Goal: Transaction & Acquisition: Purchase product/service

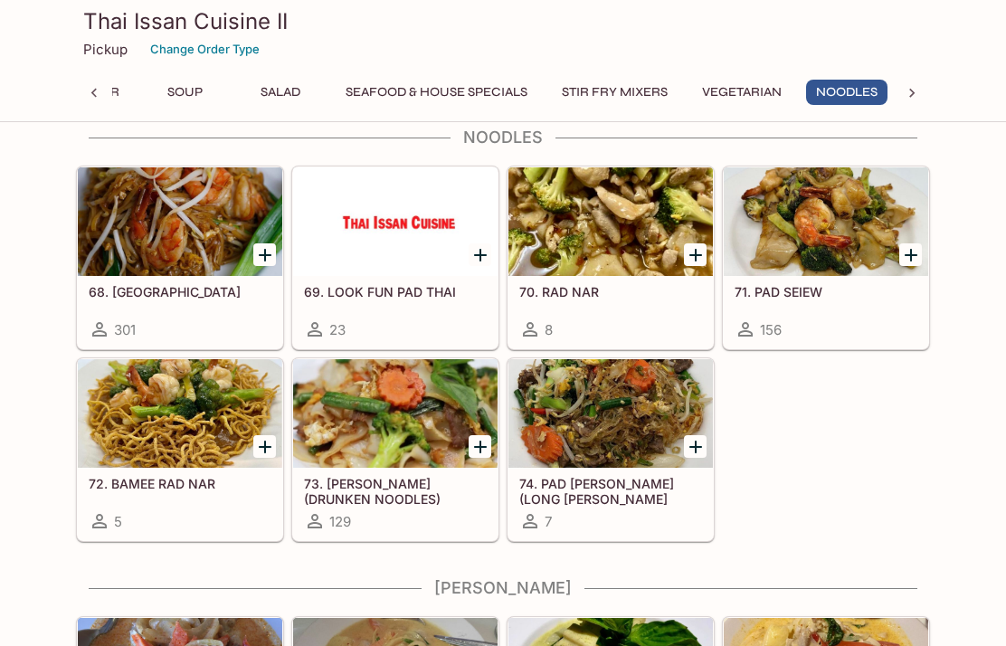
scroll to position [3136, 0]
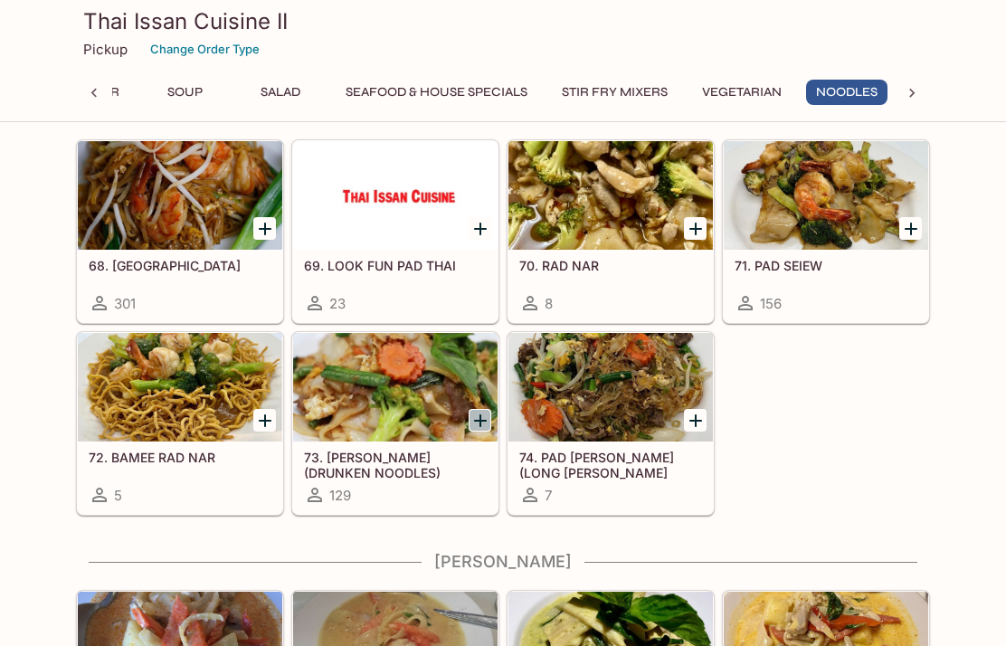
click at [482, 421] on icon "Add 73. KEE MAO (DRUNKEN NOODLES)" at bounding box center [480, 420] width 13 height 13
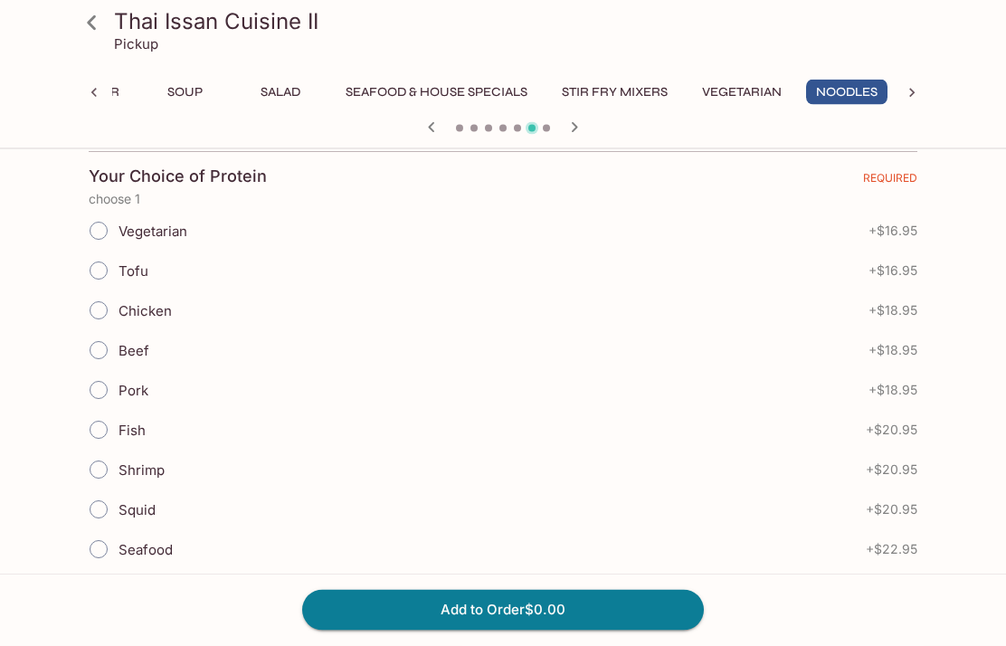
scroll to position [392, 0]
click at [102, 277] on input "Tofu" at bounding box center [99, 270] width 38 height 38
radio input "true"
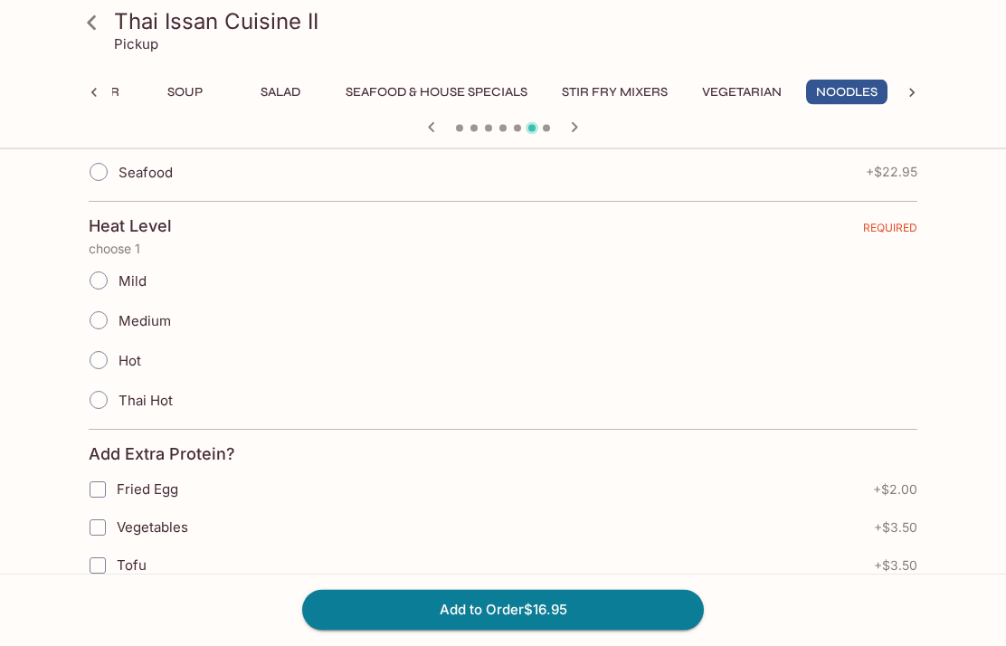
scroll to position [769, 0]
click at [101, 324] on input "Medium" at bounding box center [99, 320] width 38 height 38
radio input "true"
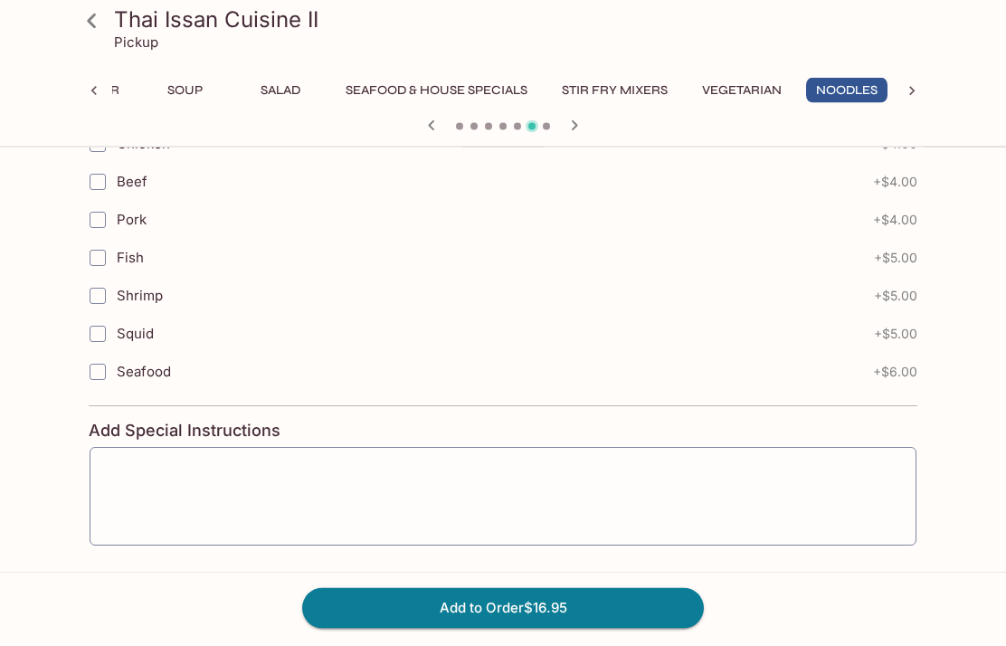
scroll to position [1224, 0]
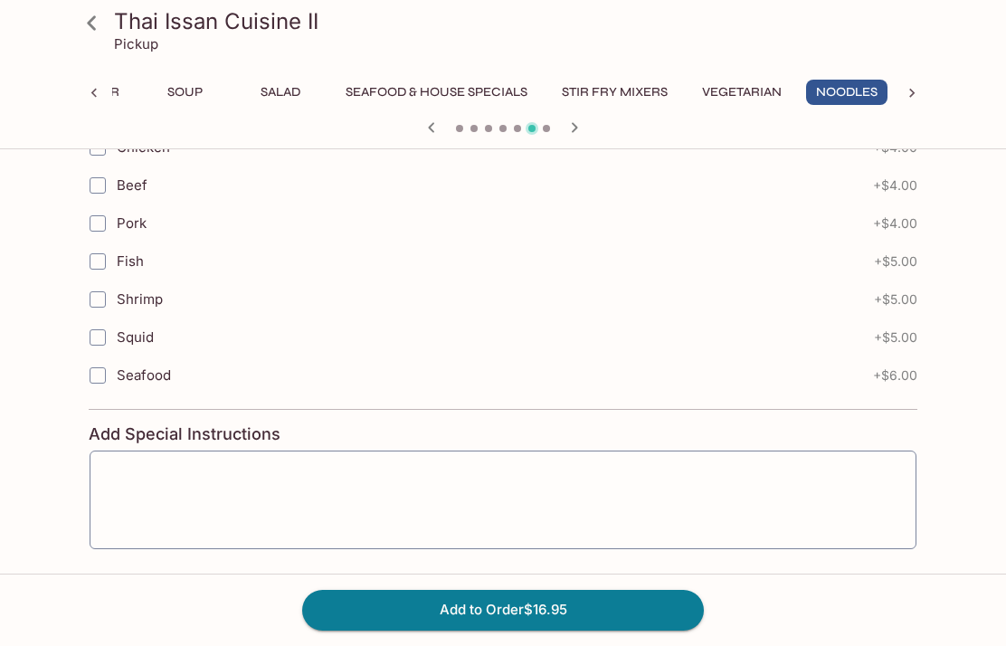
click at [666, 629] on button "Add to Order $16.95" at bounding box center [502, 610] width 401 height 40
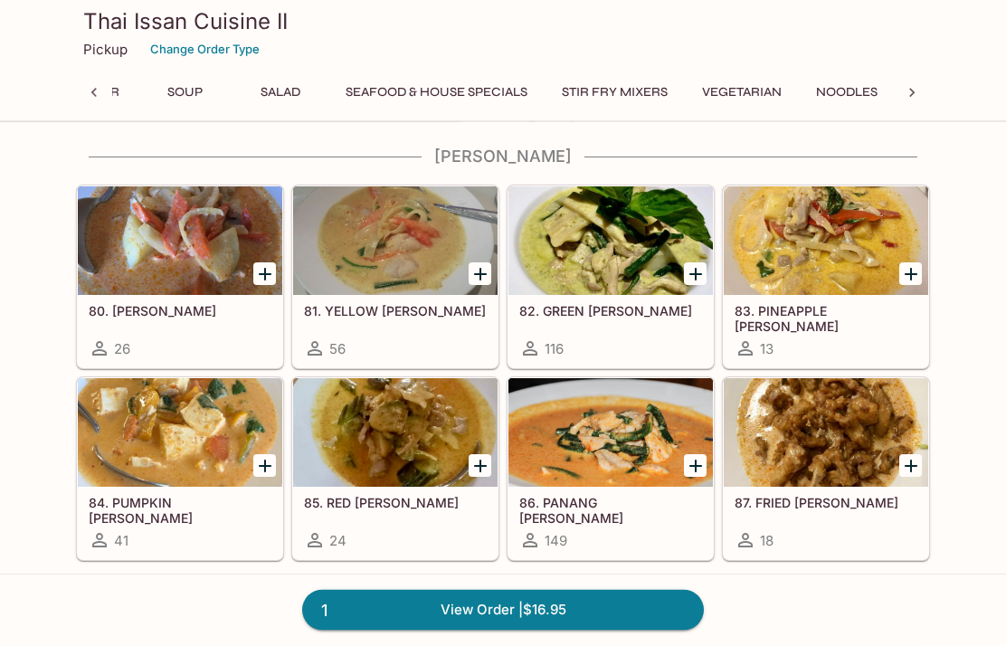
scroll to position [3545, 0]
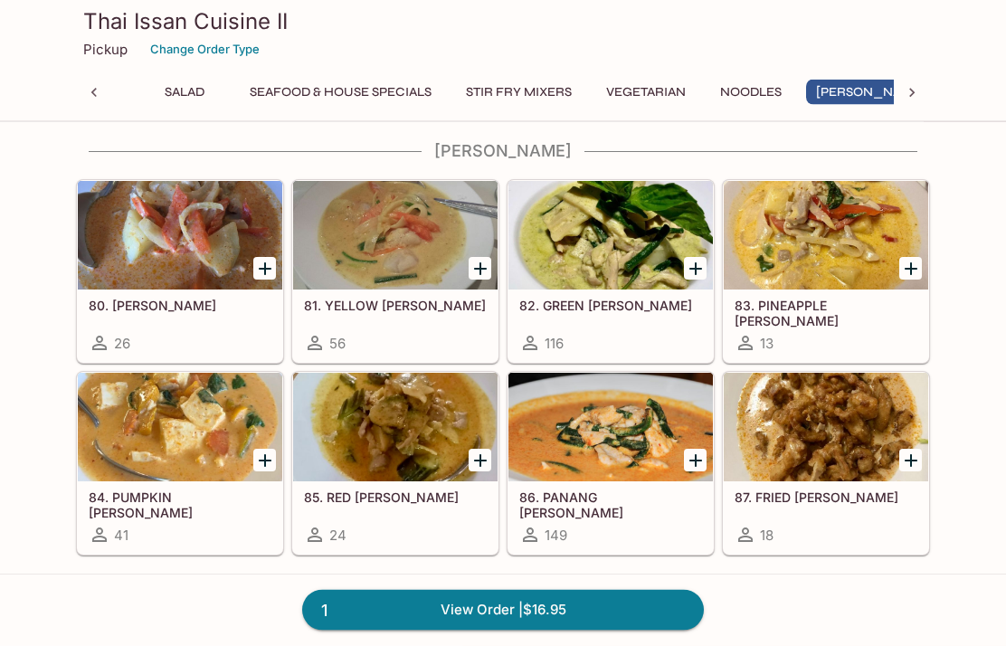
click at [697, 460] on icon "Add 86. PANANG CURRY" at bounding box center [695, 461] width 13 height 13
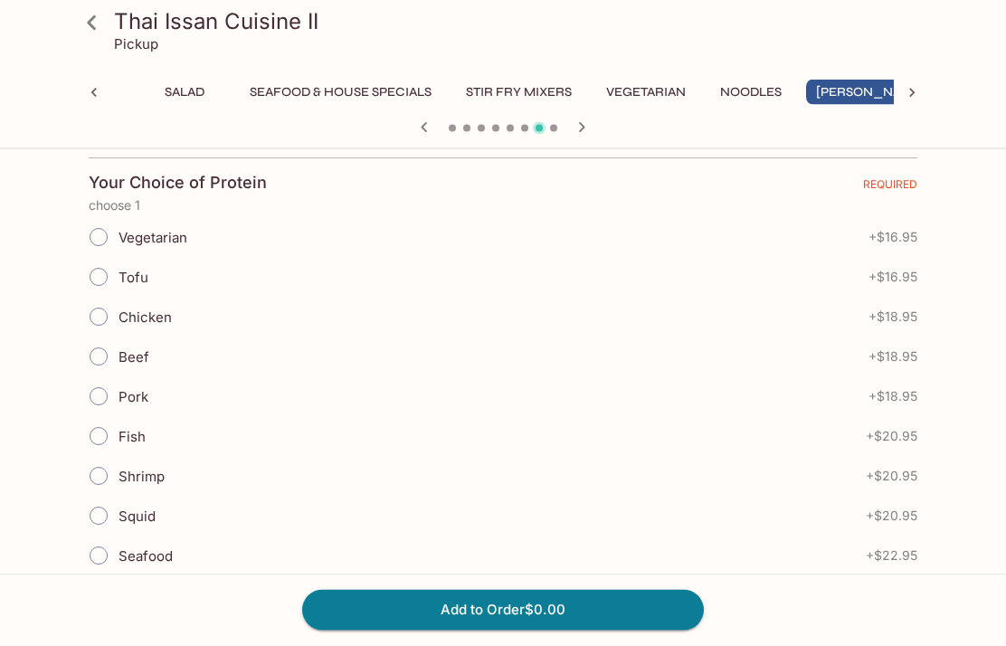
scroll to position [402, 0]
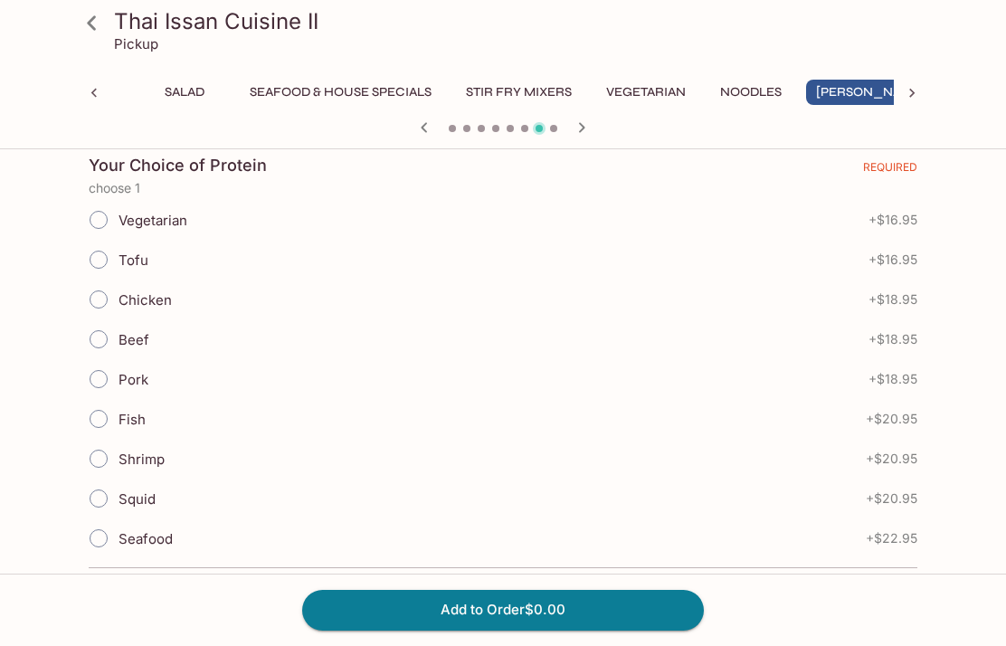
click at [104, 308] on input "Chicken" at bounding box center [99, 299] width 38 height 38
radio input "true"
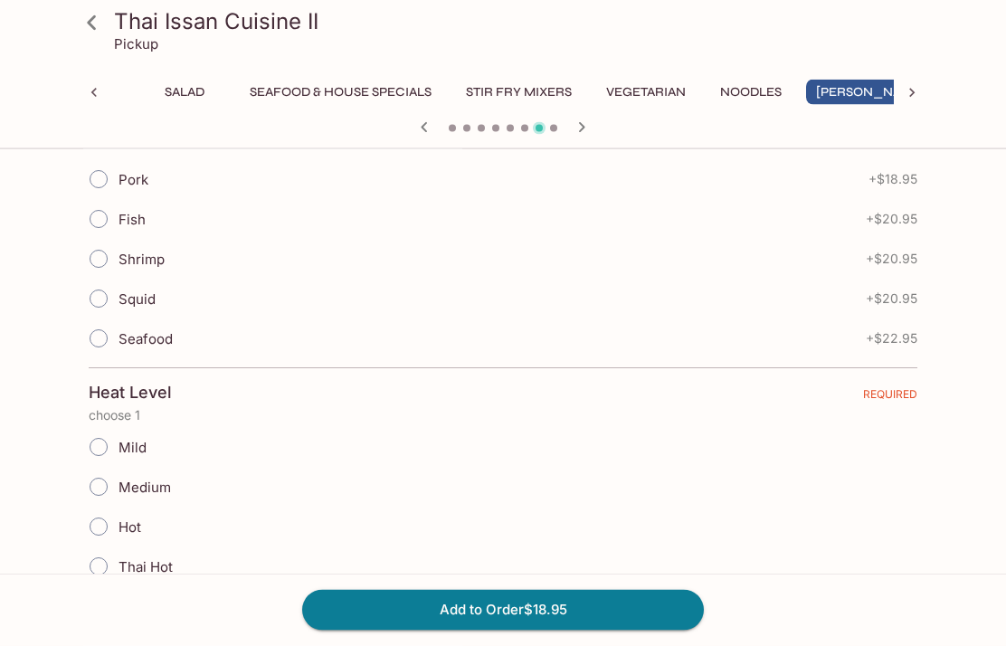
scroll to position [748, 0]
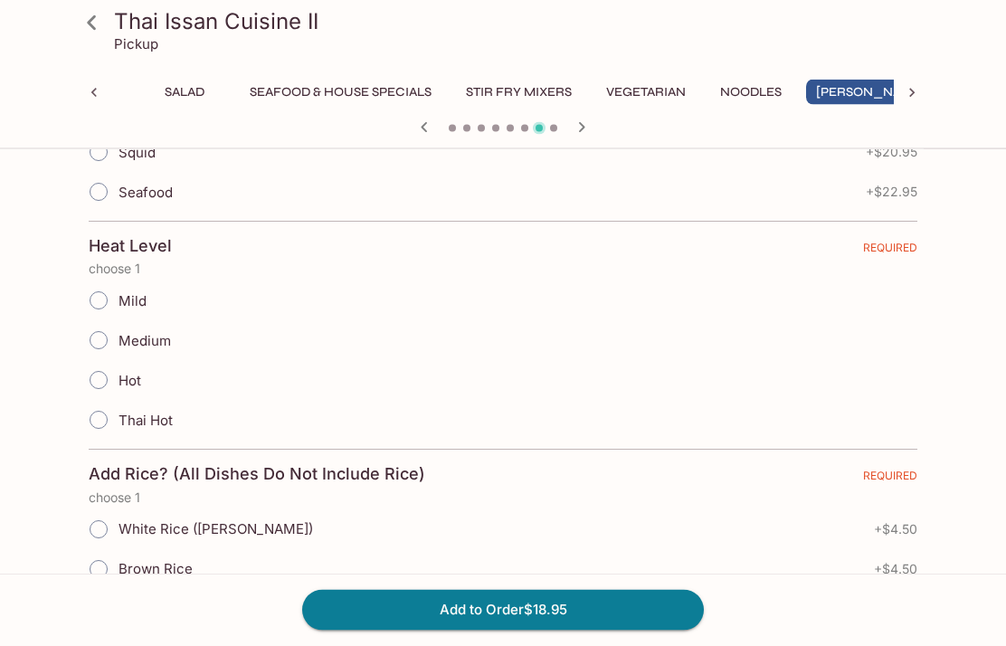
click at [91, 345] on input "Medium" at bounding box center [99, 341] width 38 height 38
radio input "true"
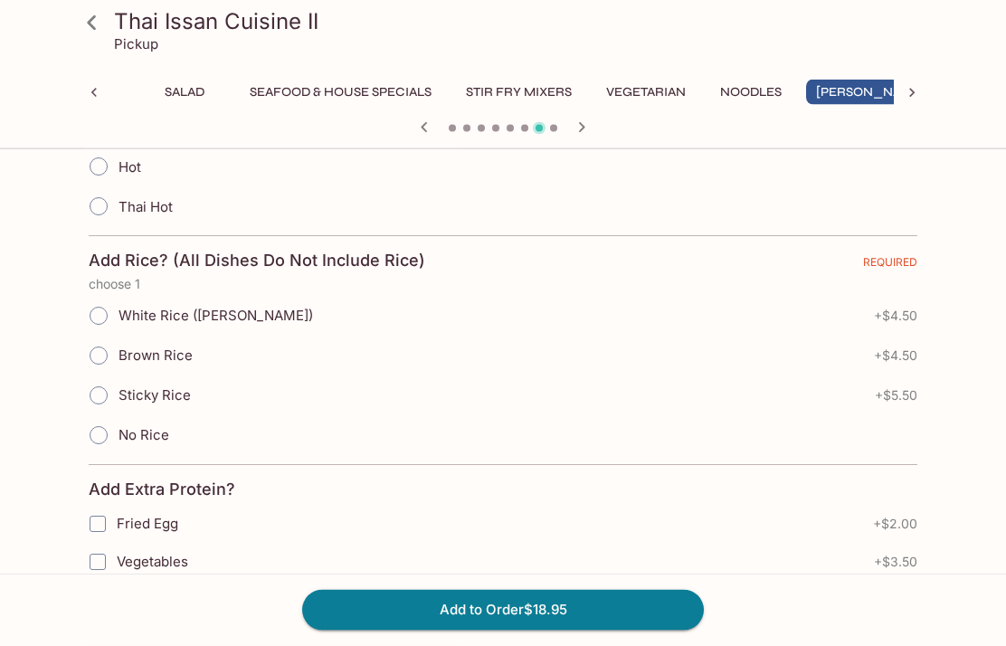
scroll to position [962, 0]
click at [106, 321] on input "White Rice ([PERSON_NAME])" at bounding box center [99, 316] width 38 height 38
radio input "true"
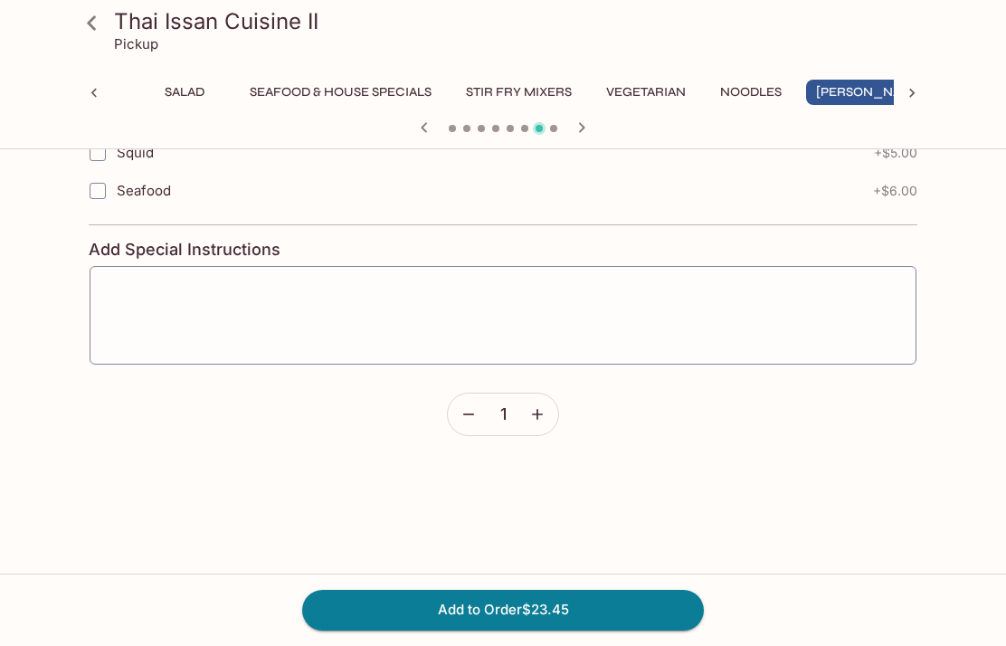
scroll to position [1680, 0]
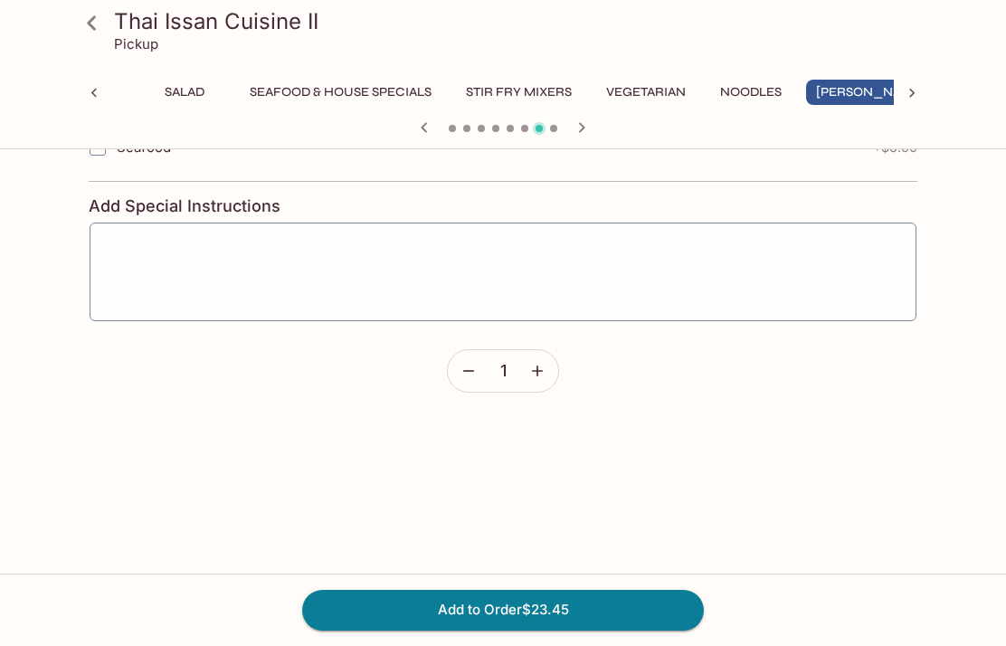
click at [647, 629] on button "Add to Order $23.45" at bounding box center [502, 610] width 401 height 40
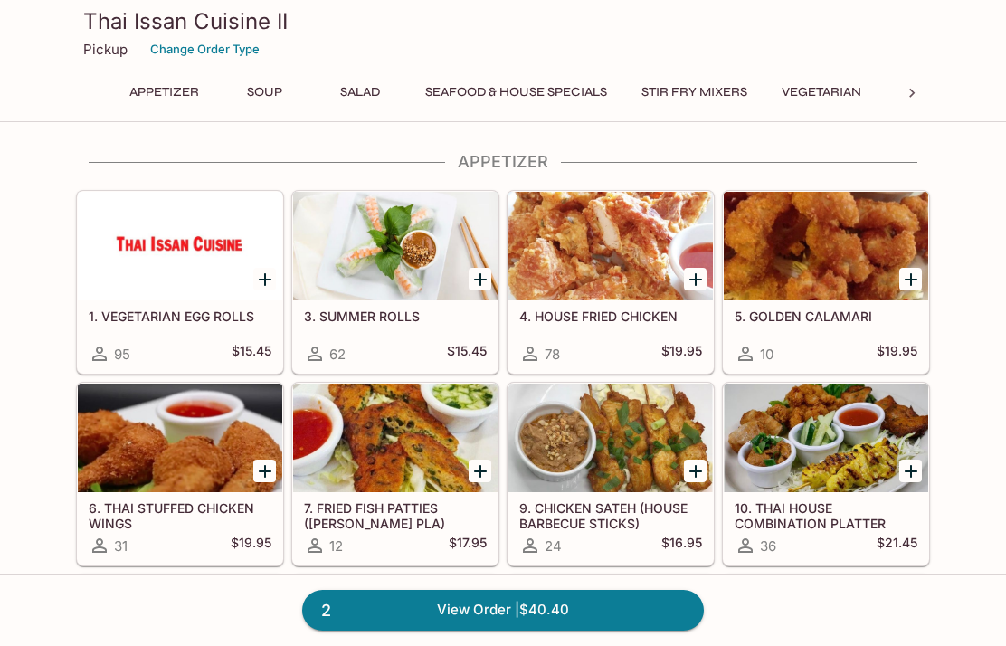
click at [911, 100] on icon at bounding box center [911, 93] width 18 height 18
click at [255, 278] on icon "Add 1. VEGETARIAN EGG ROLLS" at bounding box center [265, 280] width 22 height 22
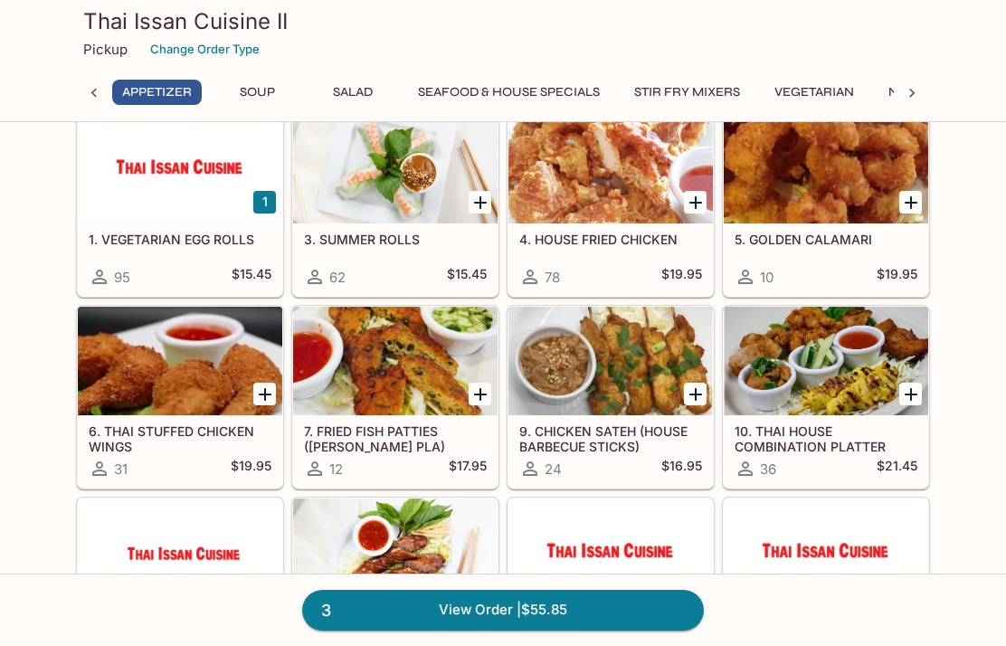
scroll to position [42, 0]
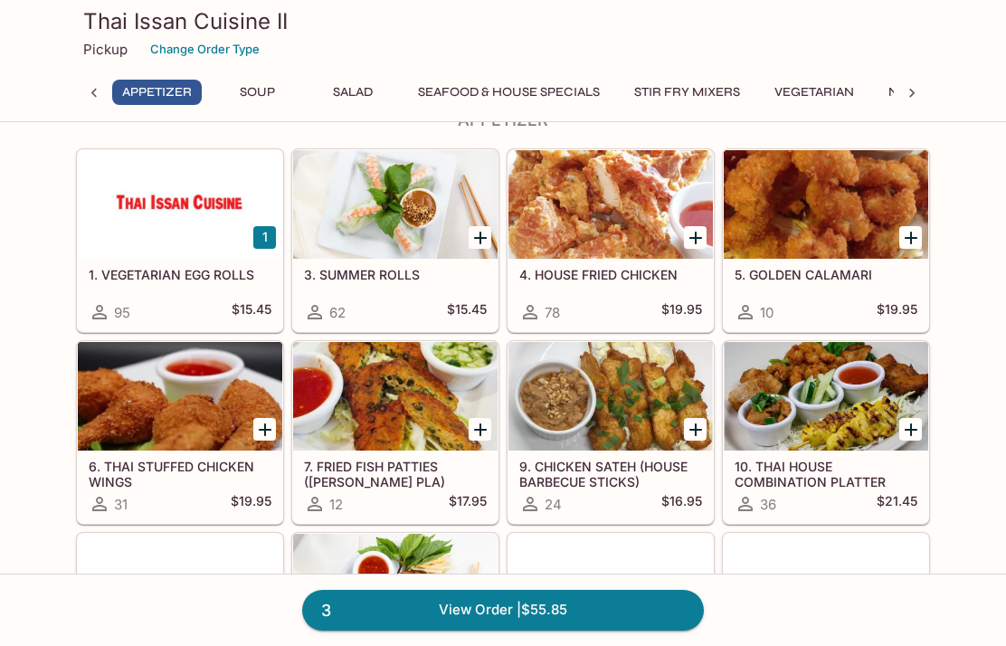
click at [648, 629] on link "3 View Order | $55.85" at bounding box center [502, 610] width 401 height 40
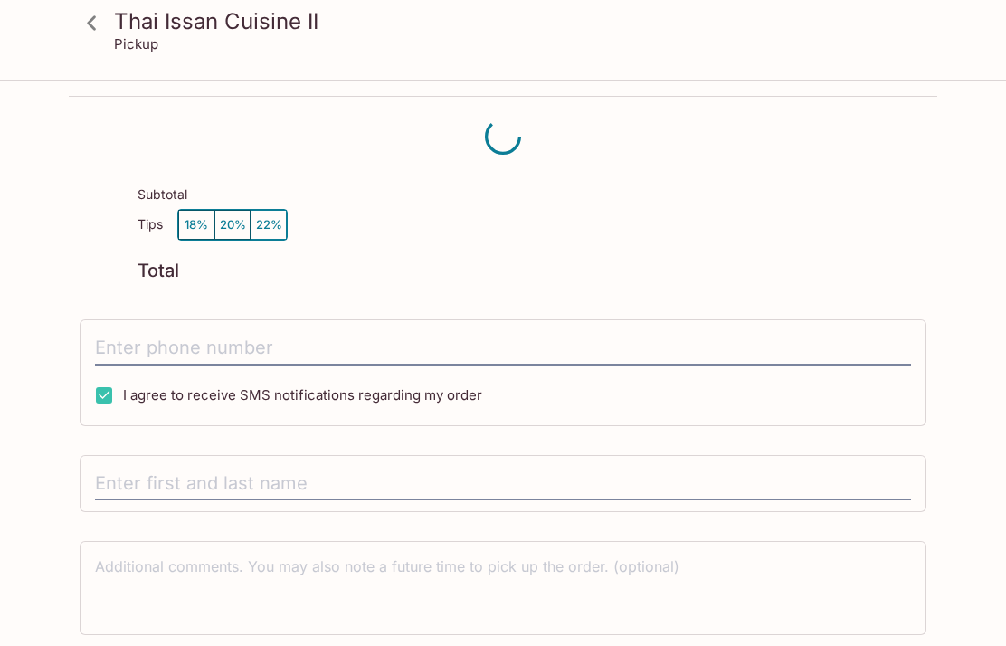
scroll to position [81, 0]
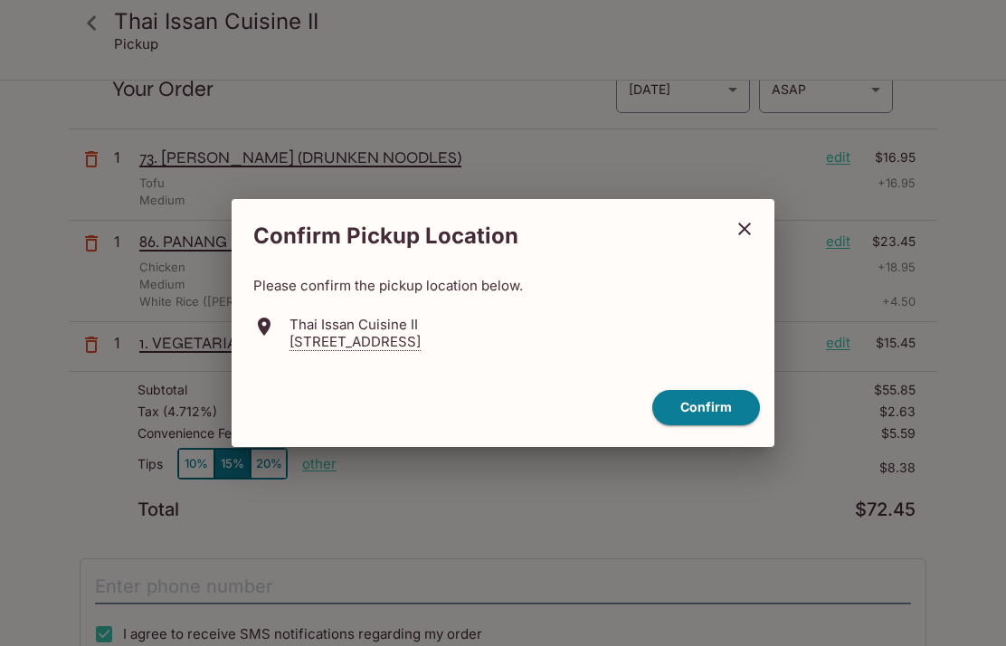
click at [717, 401] on button "Confirm" at bounding box center [706, 407] width 108 height 35
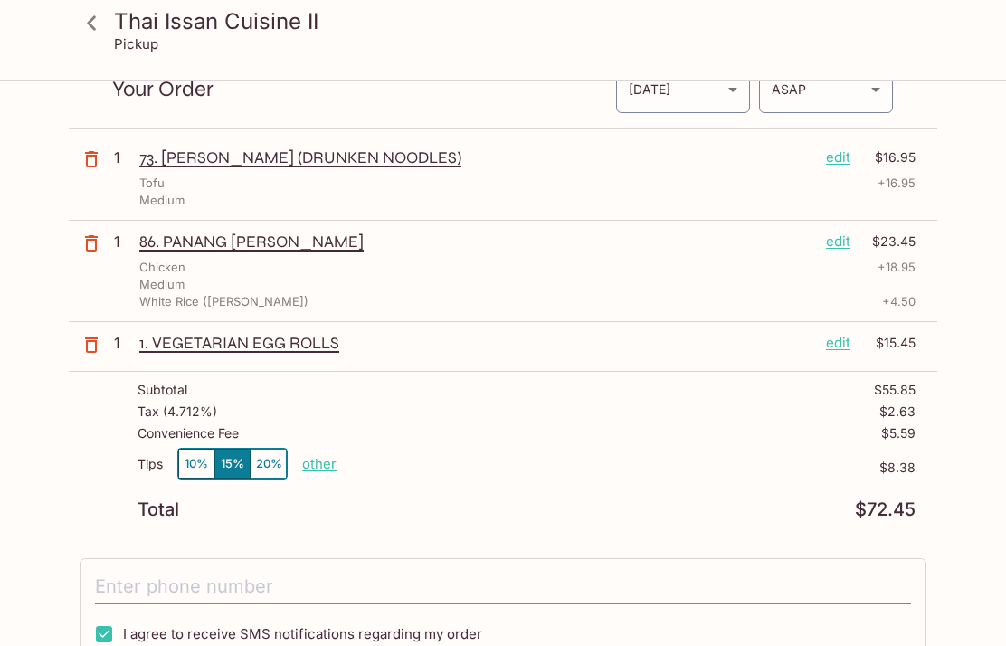
click at [307, 462] on p "other" at bounding box center [319, 463] width 34 height 17
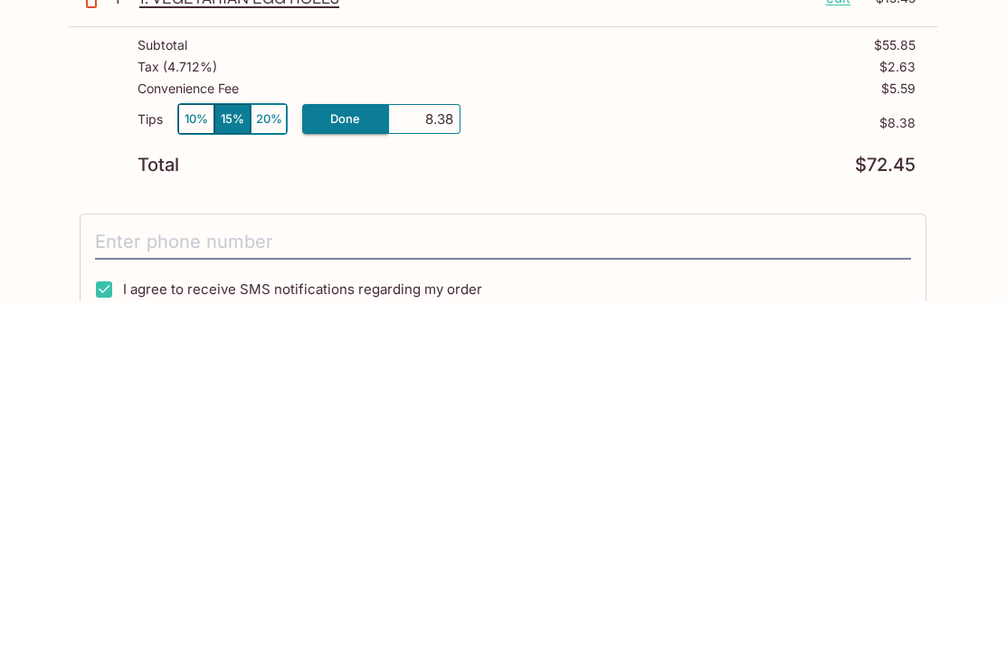
click at [181, 448] on button "10%" at bounding box center [196, 463] width 36 height 30
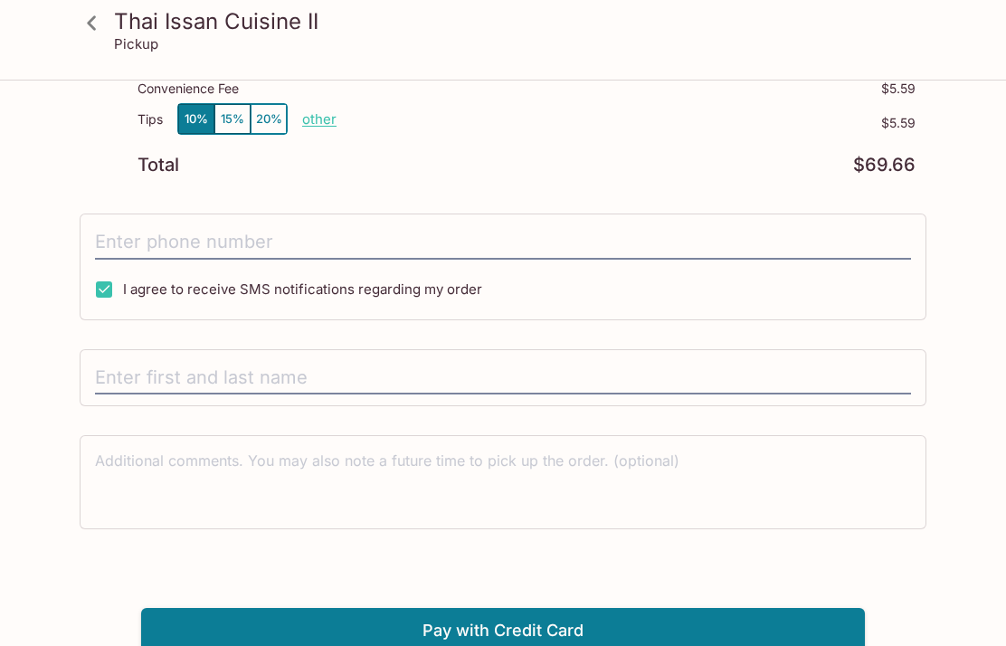
scroll to position [382, 0]
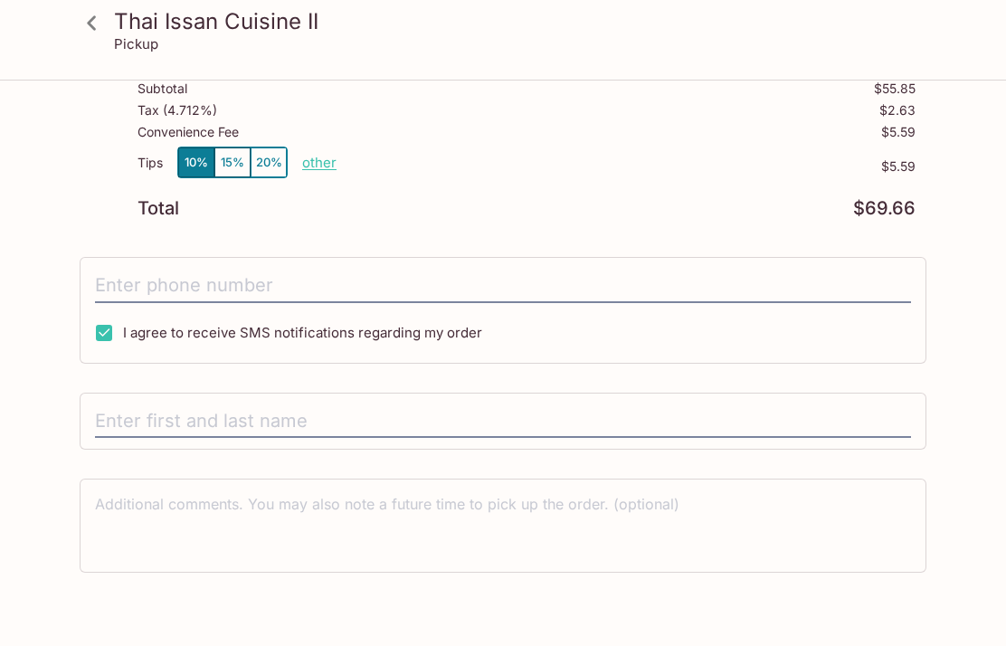
click at [315, 169] on p "other" at bounding box center [319, 162] width 34 height 17
type input "0.00"
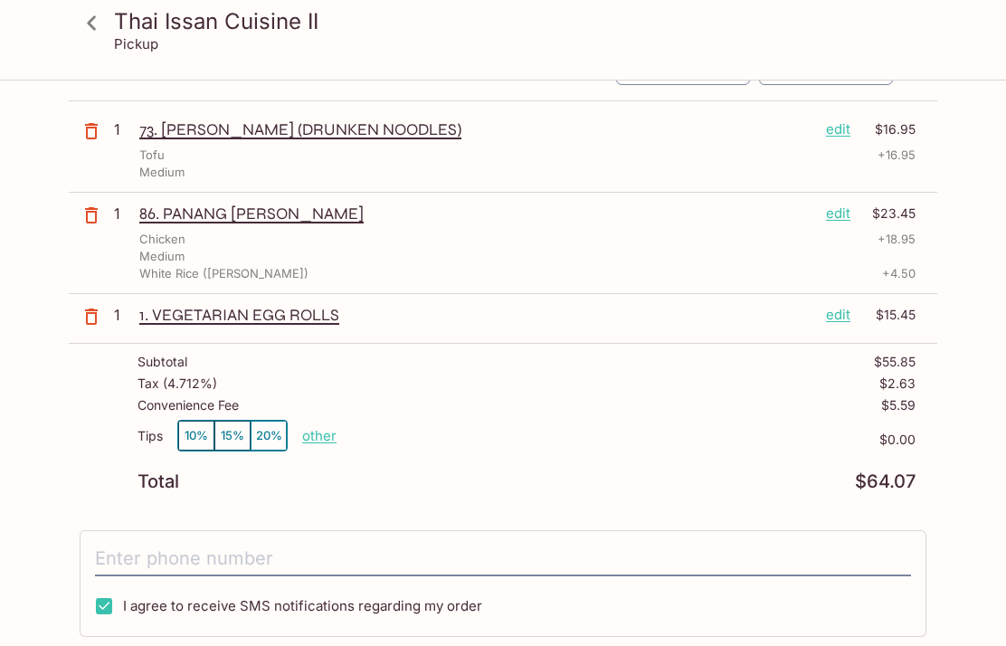
scroll to position [109, 0]
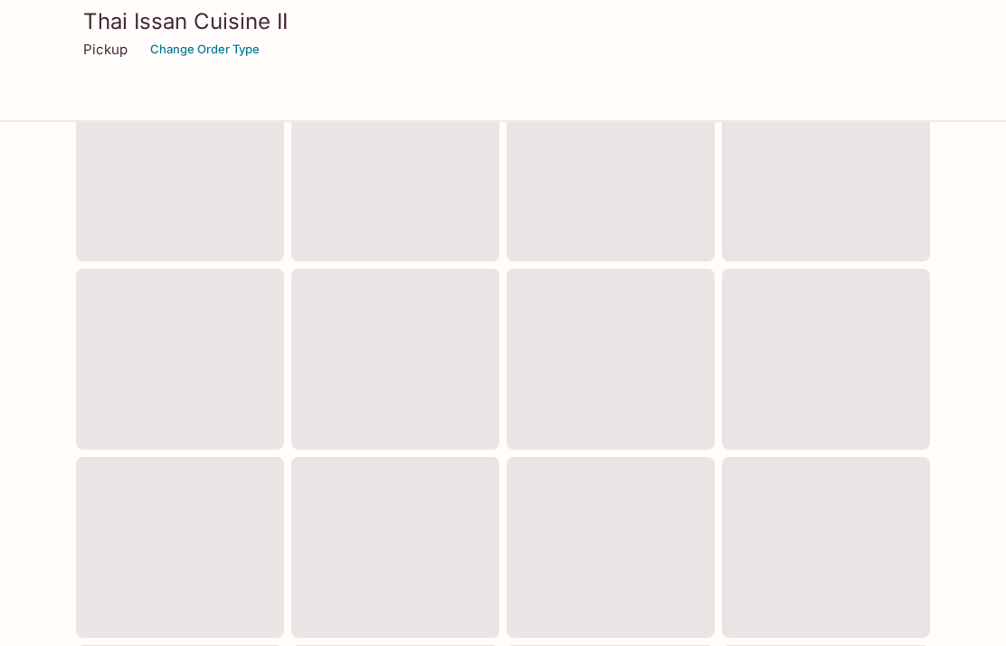
scroll to position [114, 0]
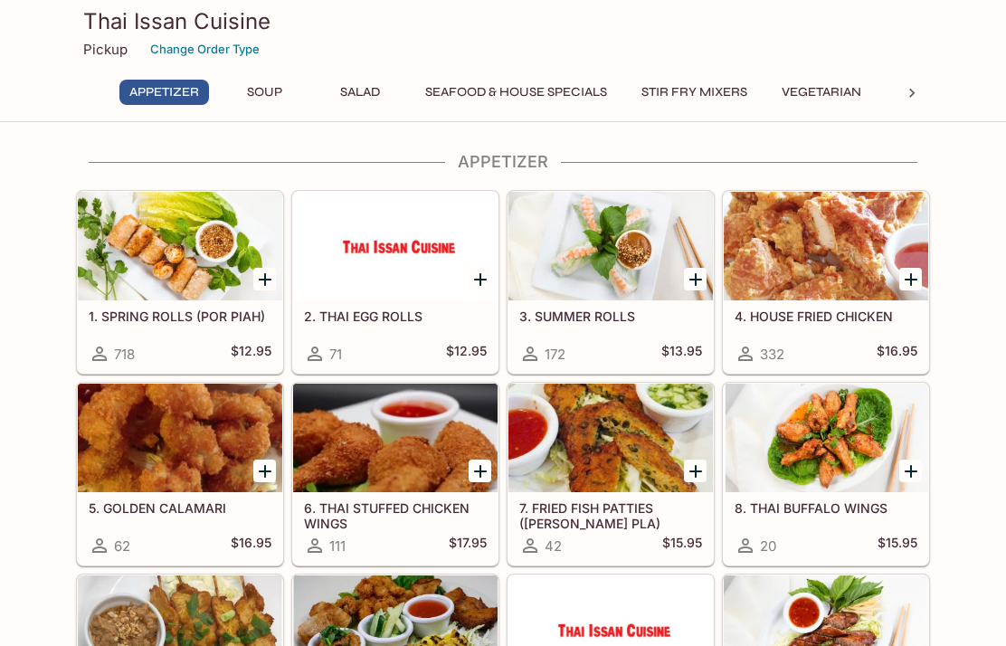
click at [482, 283] on icon "Add 2. THAI EGG ROLLS" at bounding box center [480, 280] width 22 height 22
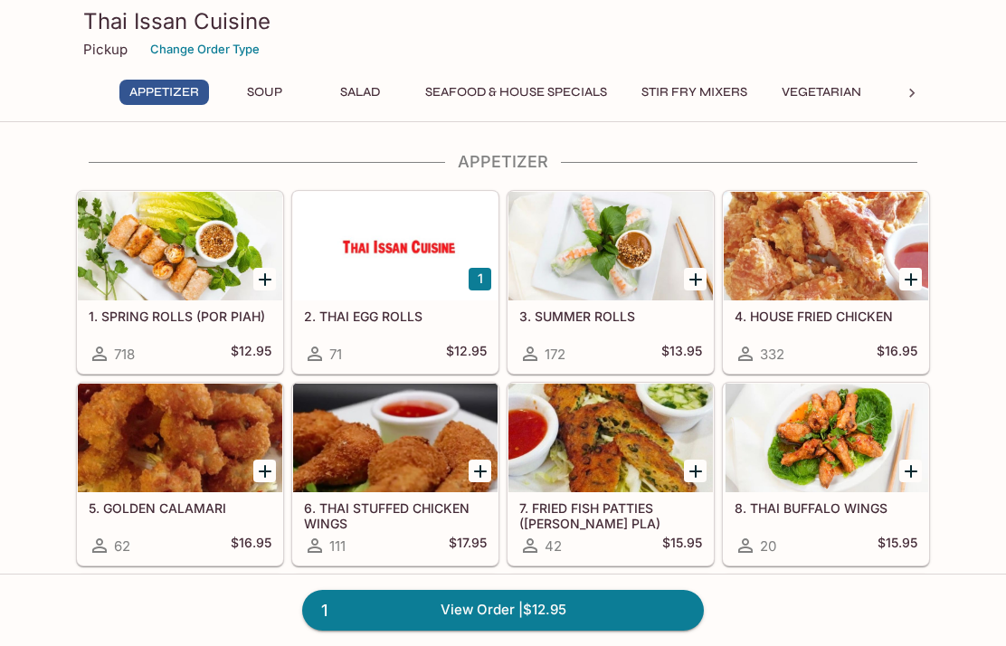
click at [586, 629] on link "1 View Order | $12.95" at bounding box center [502, 610] width 401 height 40
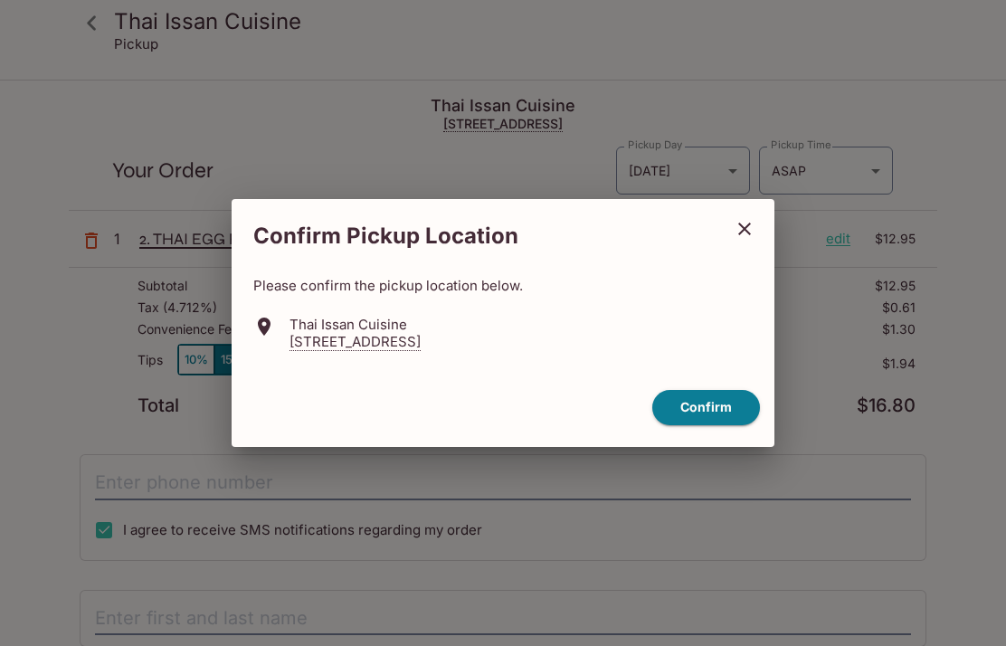
click at [715, 489] on div "Confirm Pickup Location Please confirm the pickup location below. Thai Issan Cu…" at bounding box center [503, 323] width 1006 height 646
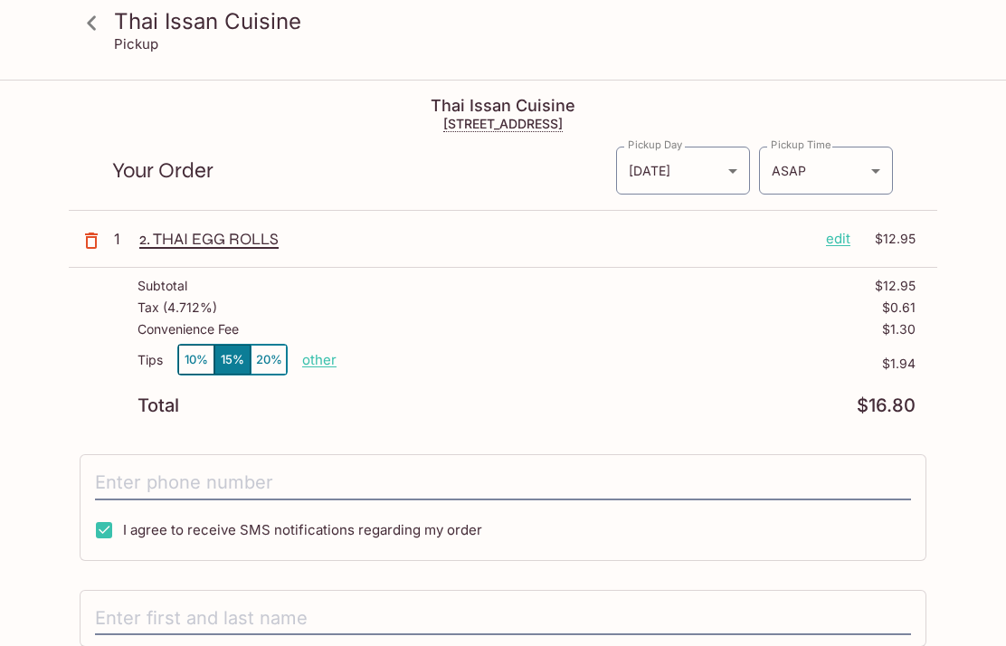
click at [916, 356] on div "Subtotal $12.95 Tax ( 4.712% ) $0.61 Convenience Fee $1.30 Tips 10% 15% 20% oth…" at bounding box center [503, 346] width 868 height 157
click at [312, 367] on p "other" at bounding box center [319, 359] width 34 height 17
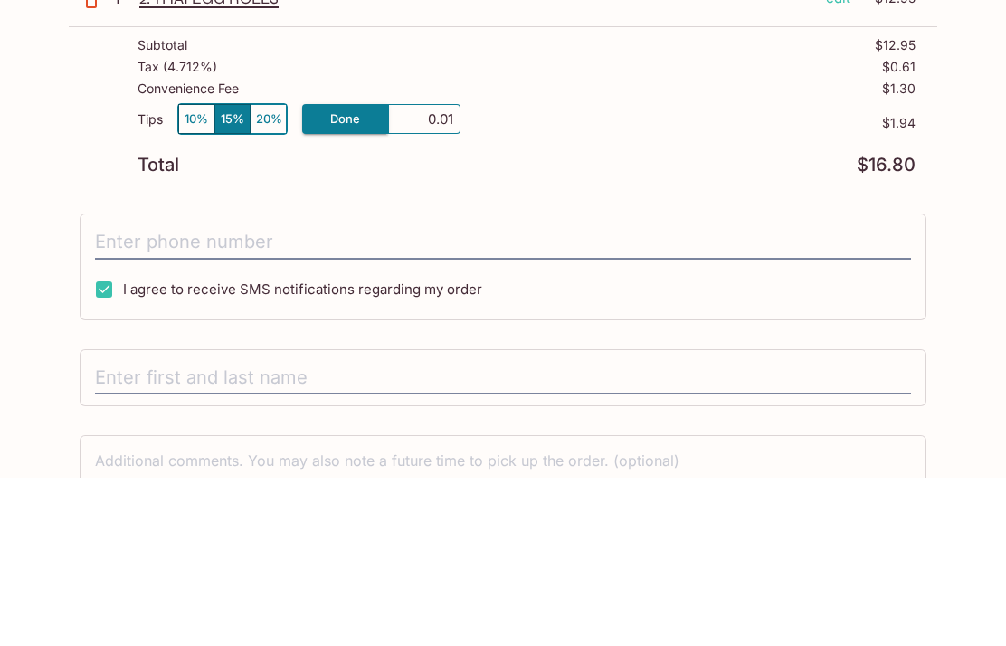
type input "0.00"
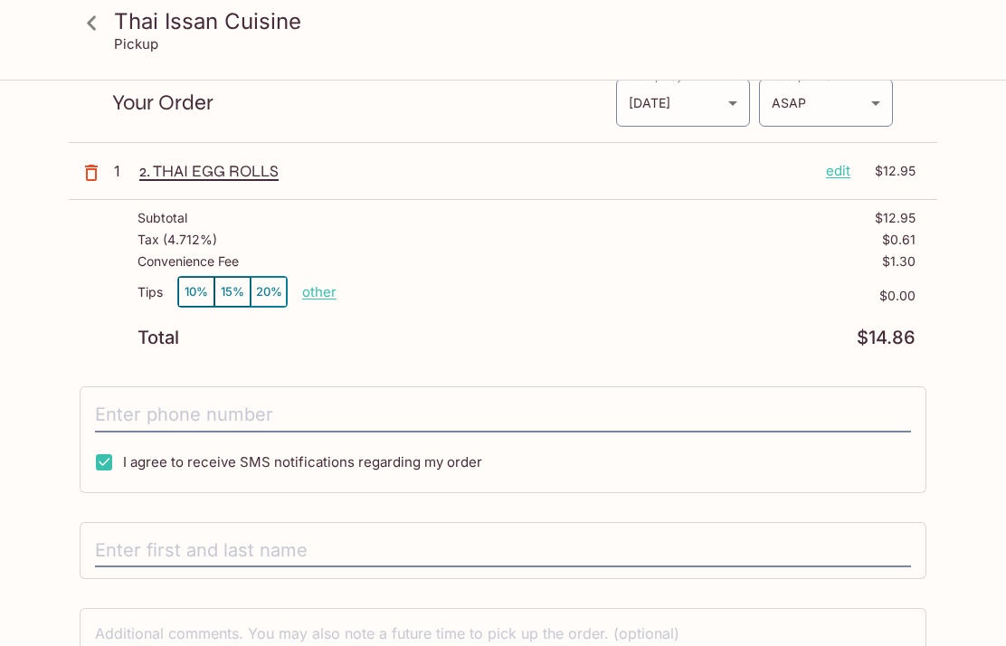
scroll to position [0, 0]
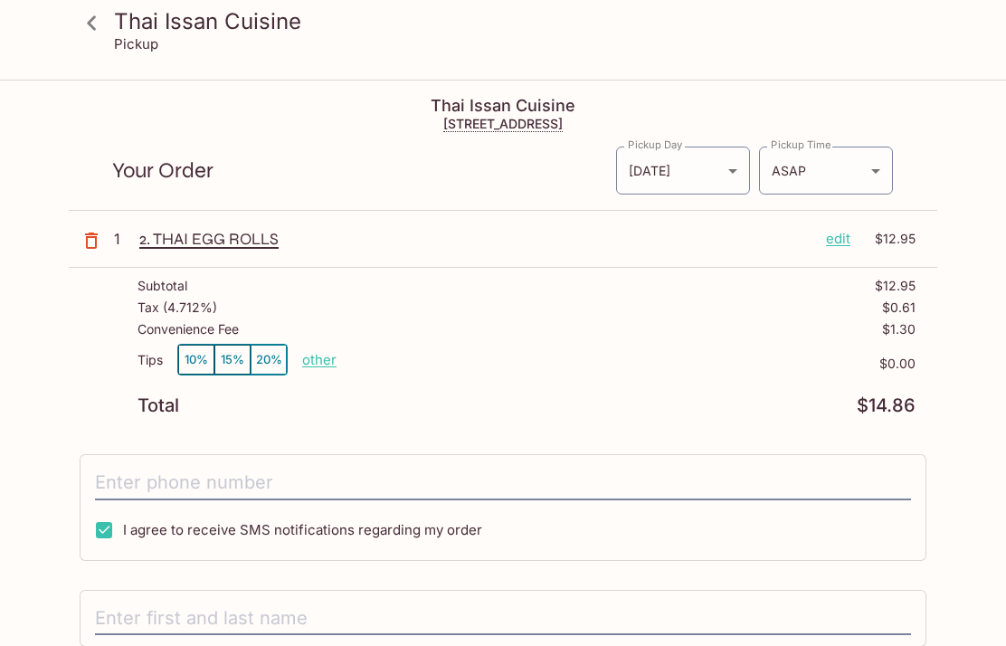
click at [105, 34] on icon at bounding box center [92, 23] width 32 height 32
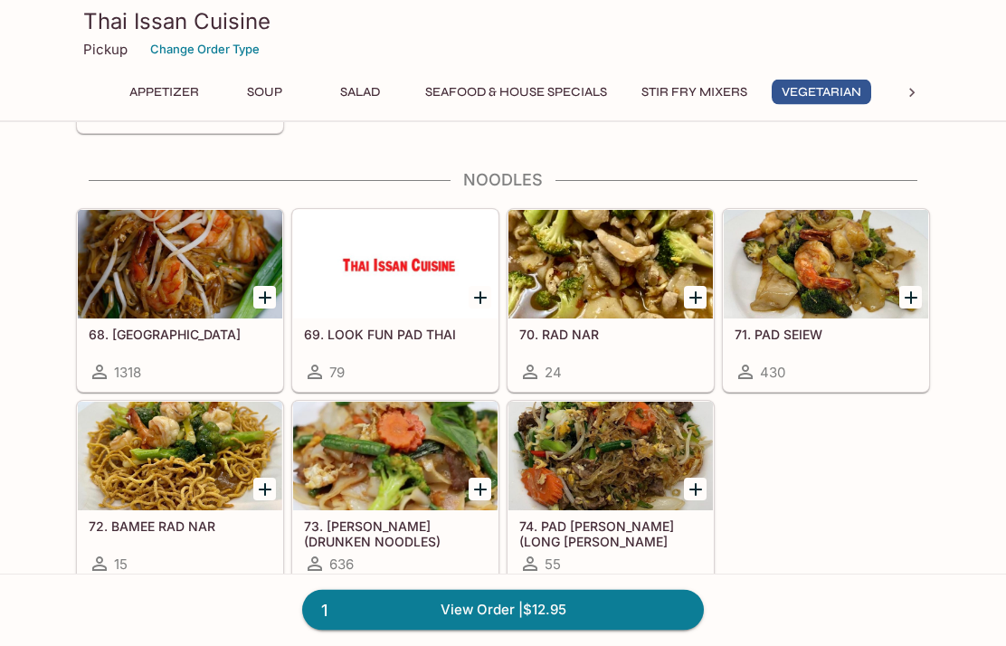
scroll to position [3259, 0]
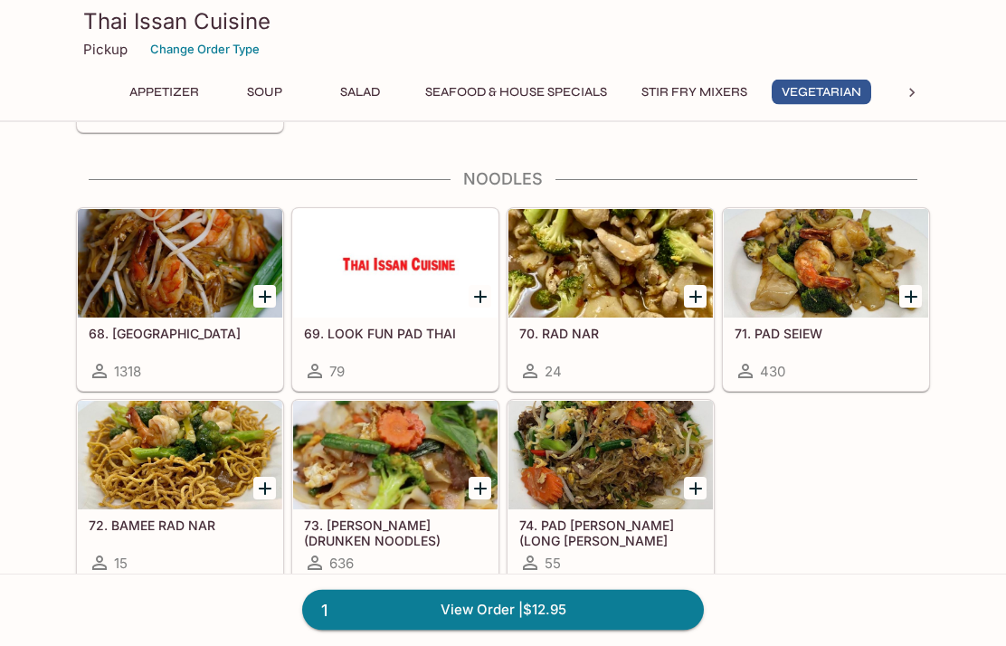
click at [472, 492] on icon "Add 73. KEE MAO (DRUNKEN NOODLES)" at bounding box center [480, 489] width 22 height 22
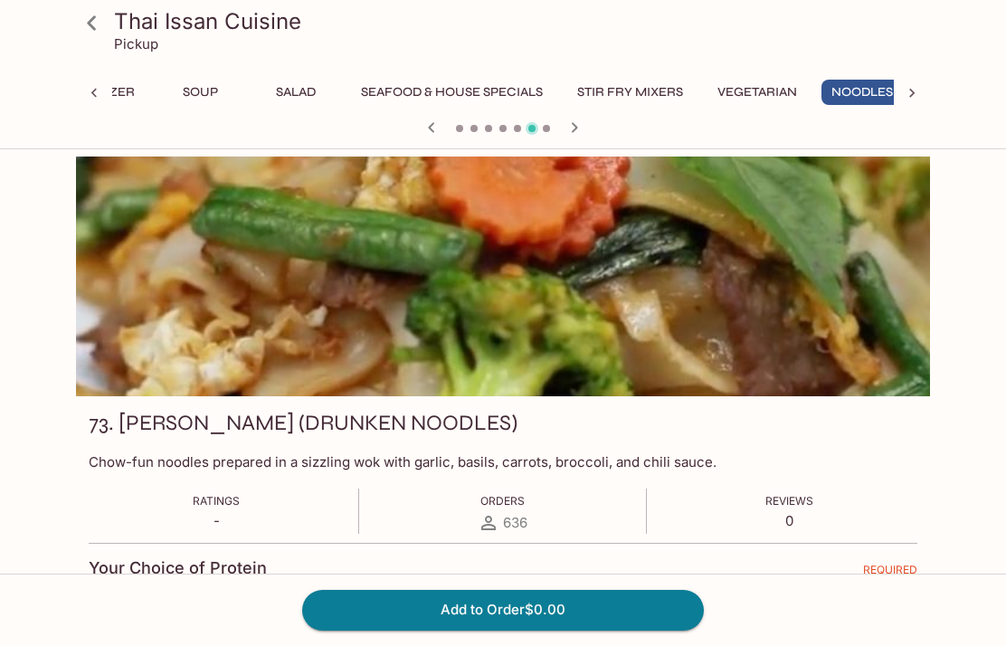
scroll to position [0, 80]
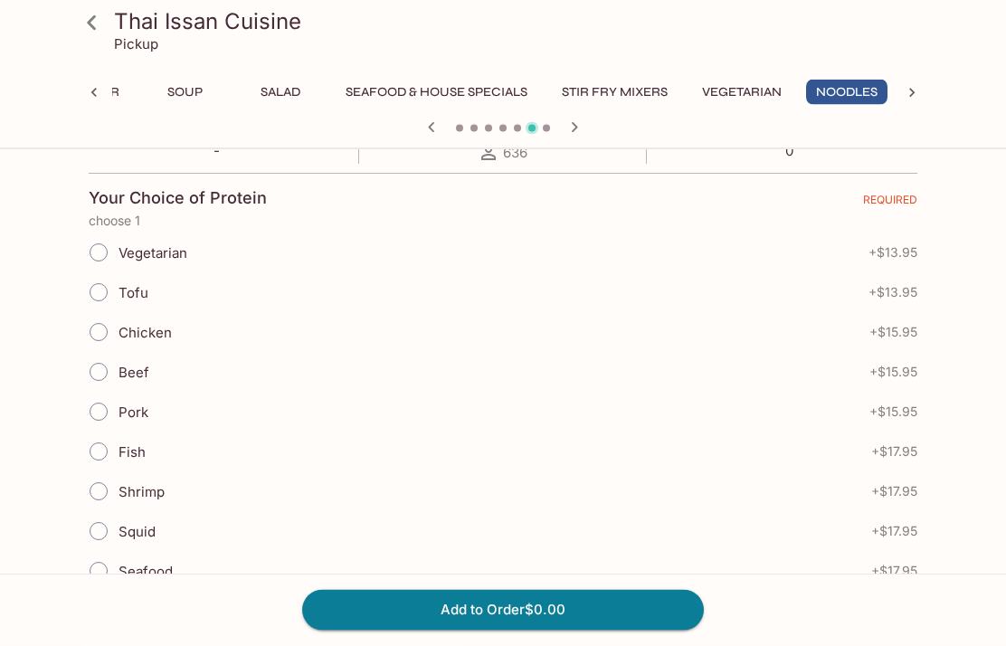
click at [102, 295] on input "Tofu" at bounding box center [99, 293] width 38 height 38
radio input "true"
click at [629, 629] on button "Add to Order $13.95" at bounding box center [502, 610] width 401 height 40
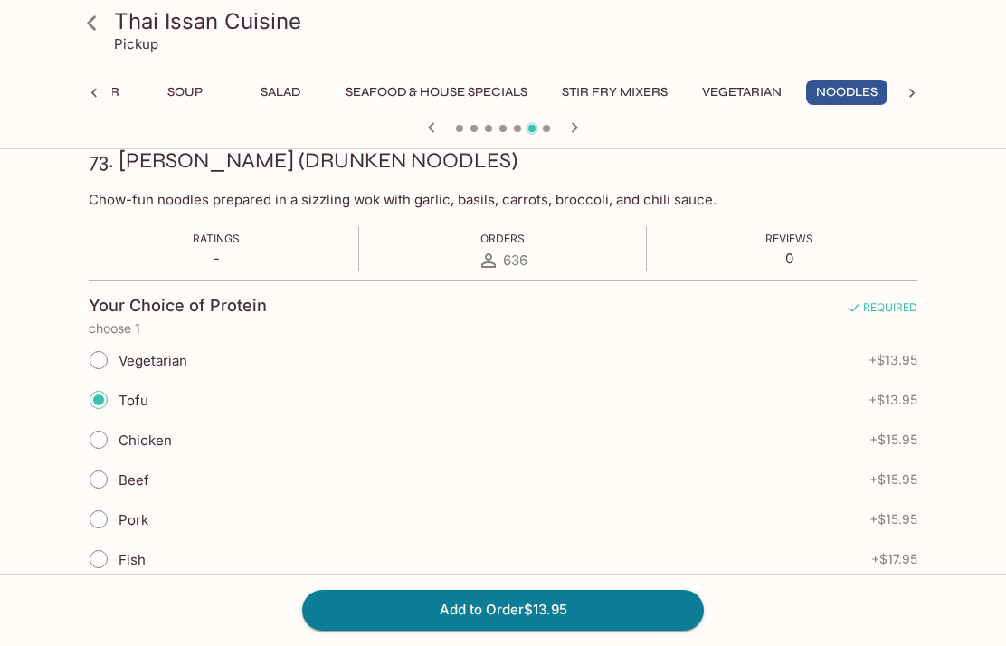
scroll to position [248, 0]
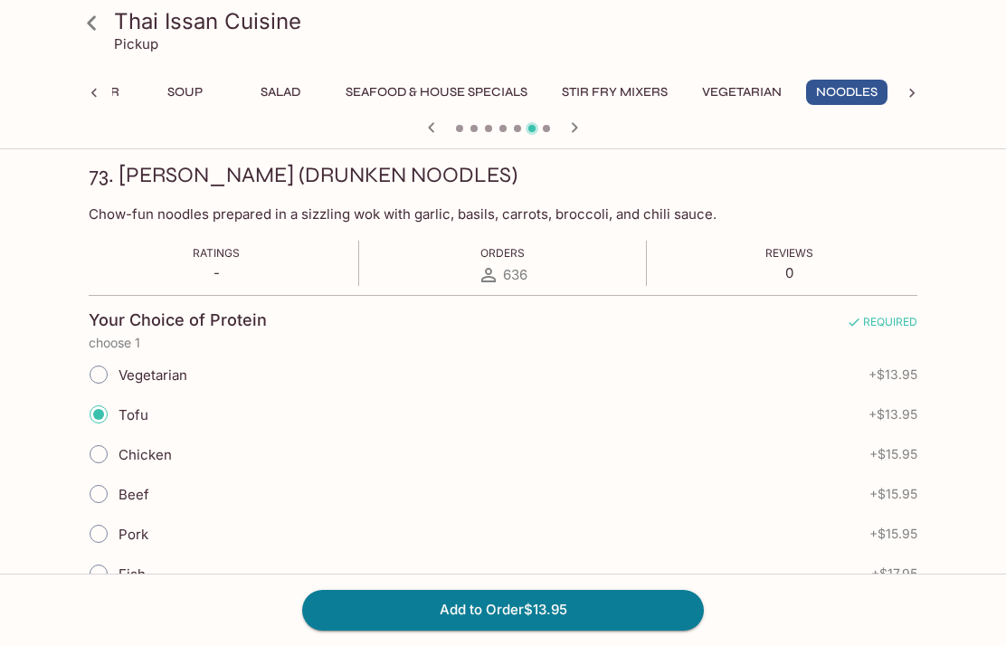
click at [99, 35] on icon at bounding box center [92, 23] width 32 height 32
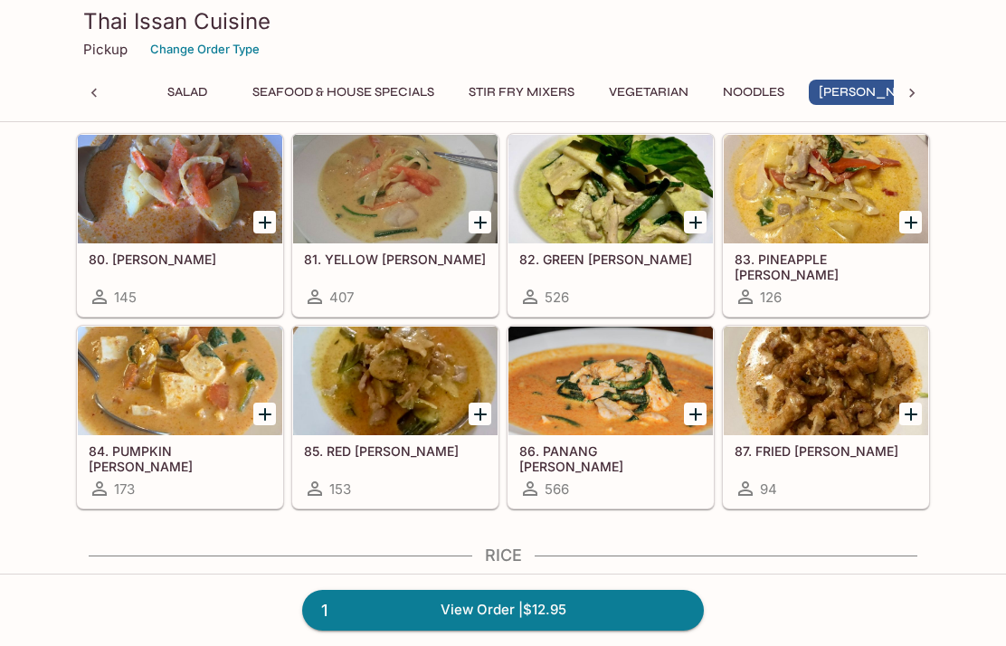
scroll to position [0, 175]
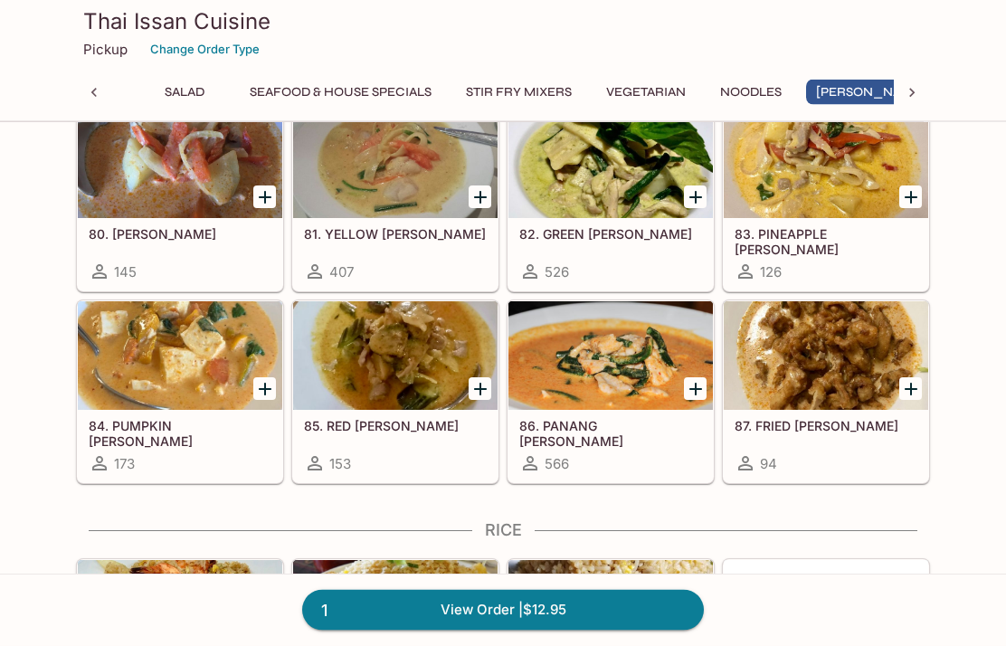
click at [693, 394] on icon "Add 86. PANANG CURRY" at bounding box center [696, 390] width 22 height 22
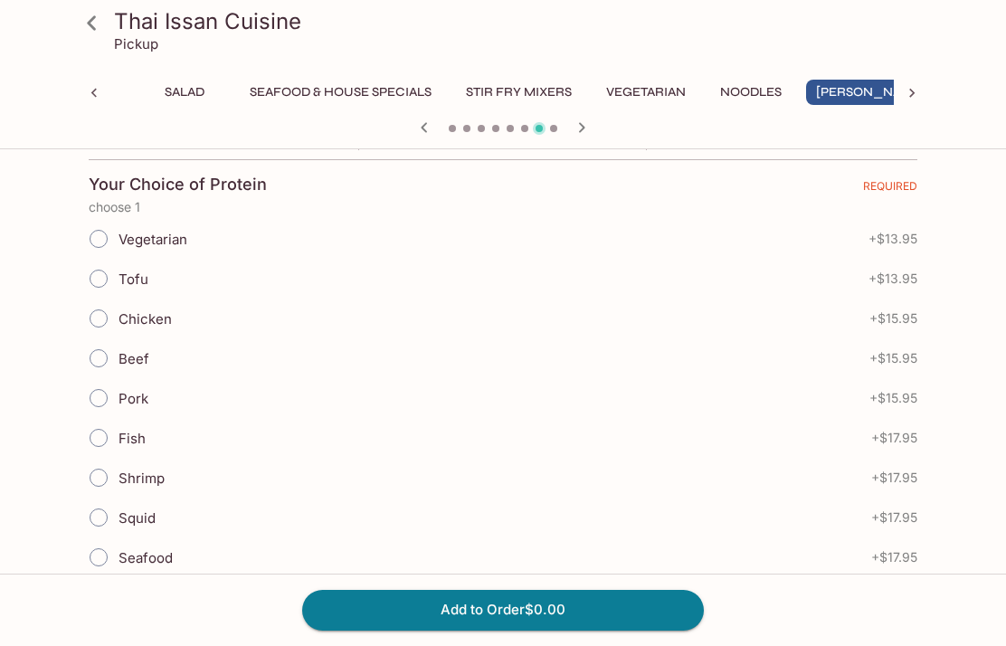
scroll to position [401, 0]
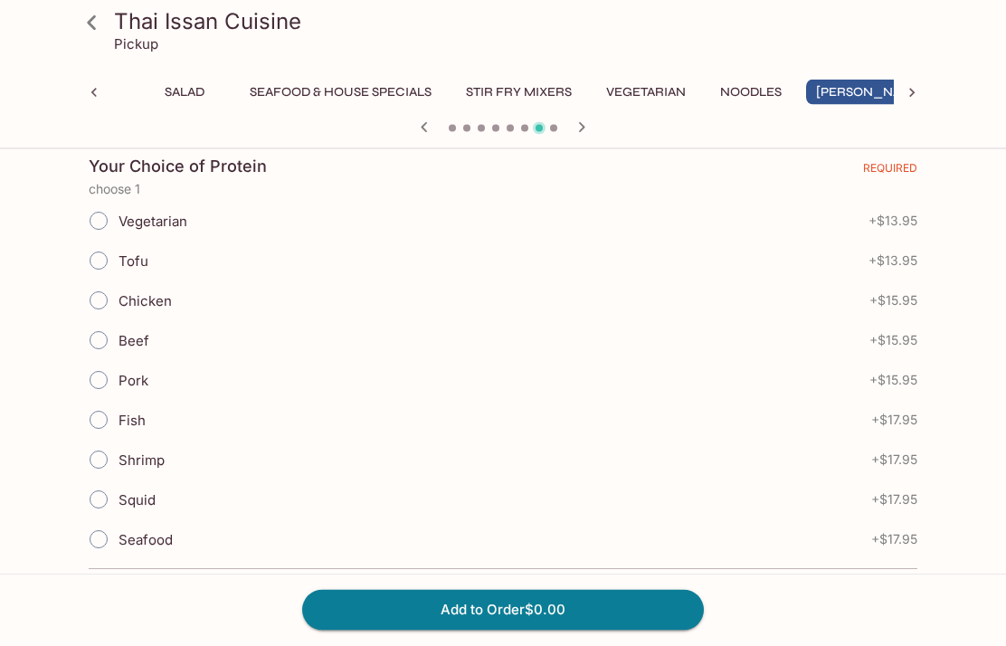
click at [107, 304] on input "Chicken" at bounding box center [99, 301] width 38 height 38
radio input "true"
click at [660, 629] on button "Add to Order $15.95" at bounding box center [502, 610] width 401 height 40
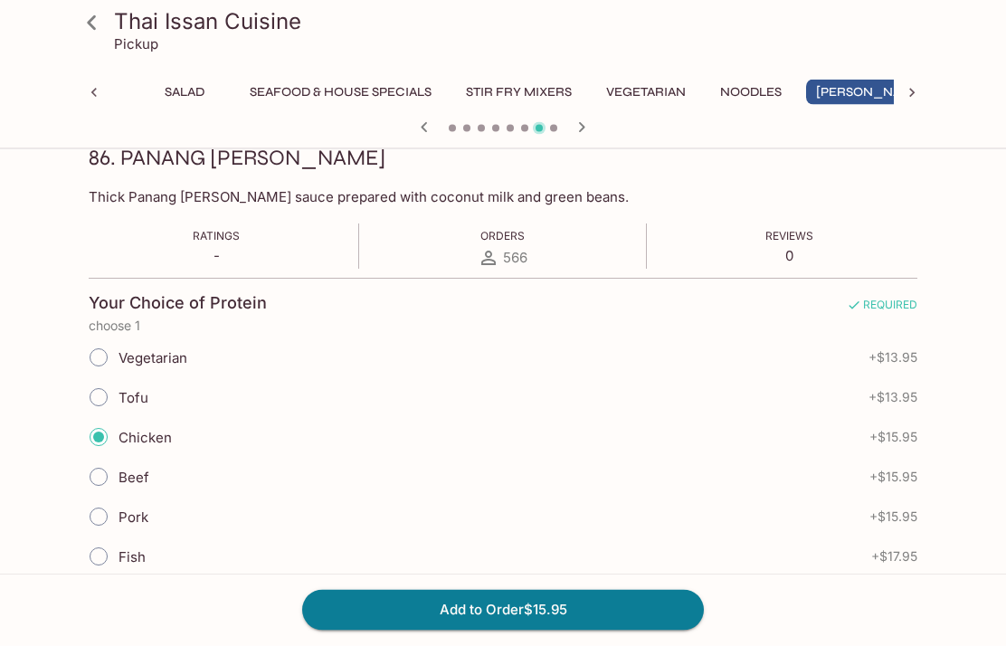
scroll to position [248, 0]
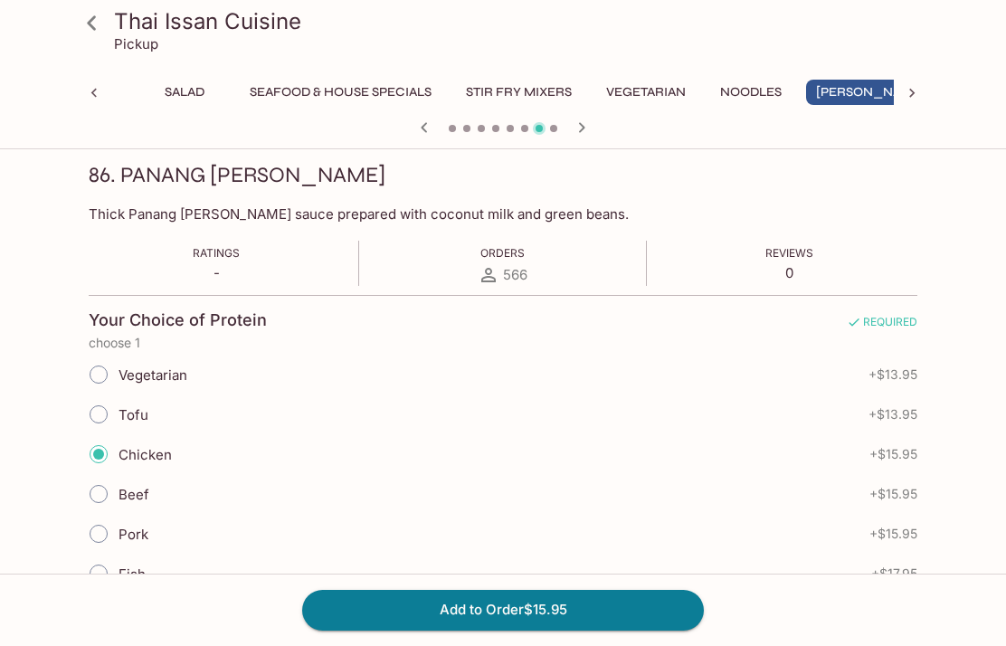
click at [611, 629] on button "Add to Order $15.95" at bounding box center [502, 610] width 401 height 40
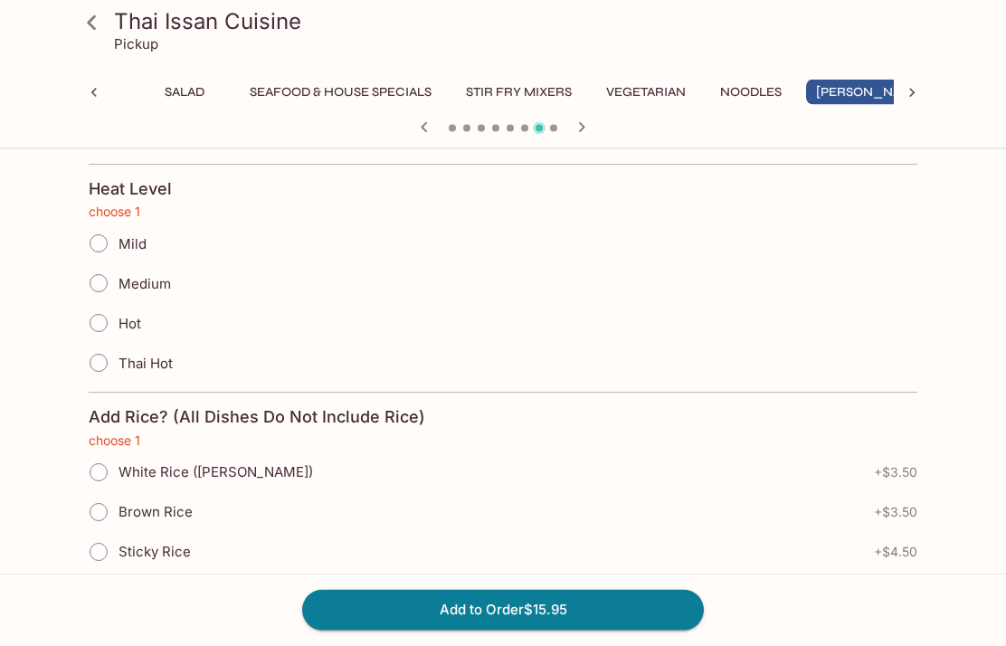
click at [106, 249] on input "Mild" at bounding box center [99, 244] width 38 height 38
radio input "true"
click at [105, 283] on input "Medium" at bounding box center [99, 283] width 38 height 38
radio input "true"
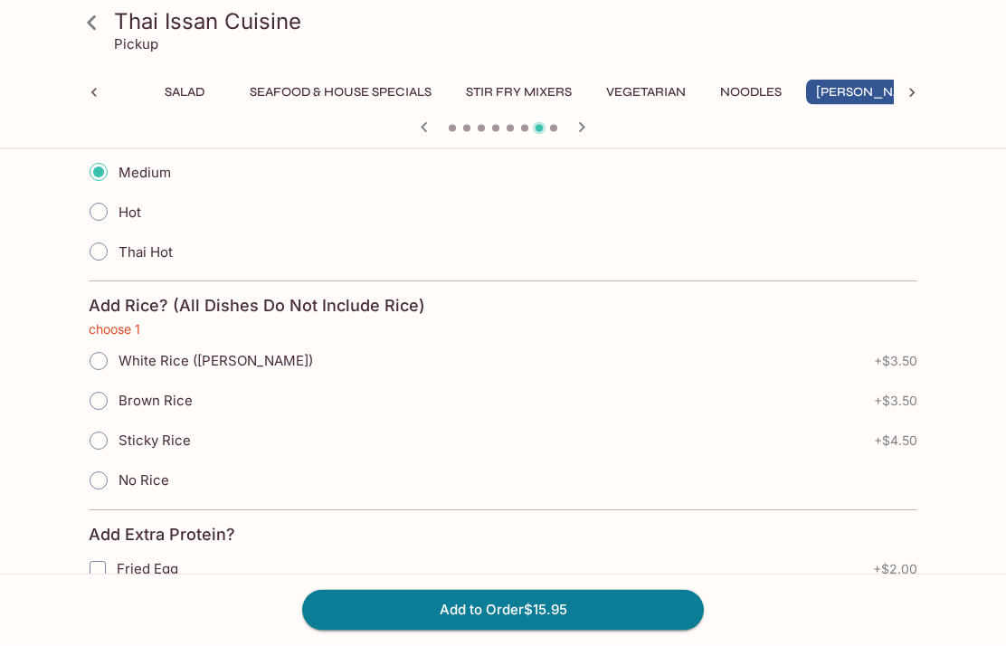
click at [116, 361] on input "White Rice ([PERSON_NAME])" at bounding box center [99, 362] width 38 height 38
radio input "true"
click at [640, 629] on button "Add to Order $19.45" at bounding box center [502, 610] width 401 height 40
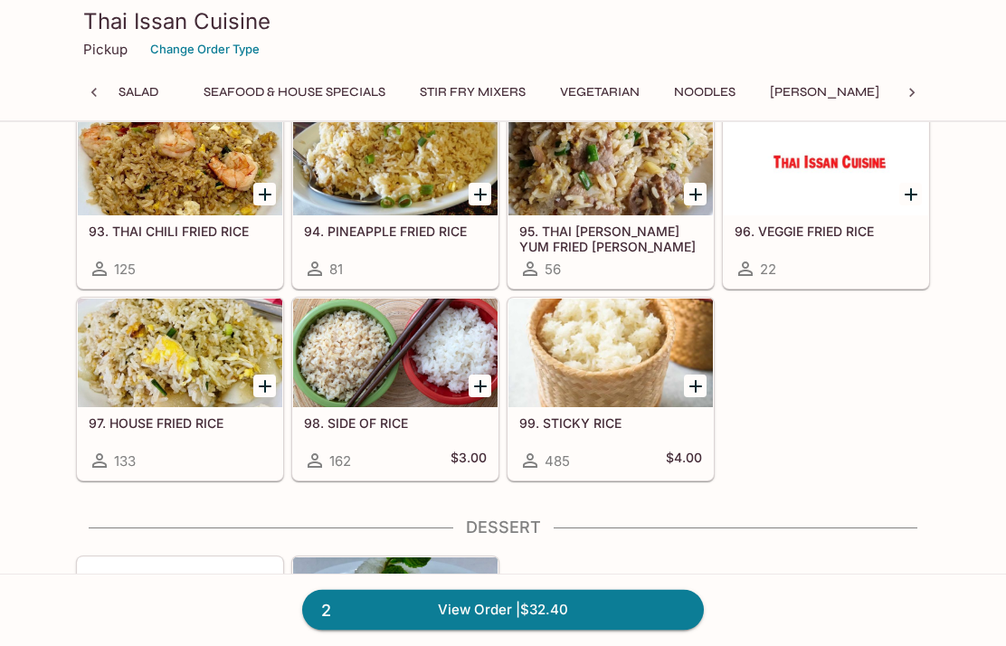
scroll to position [0, 271]
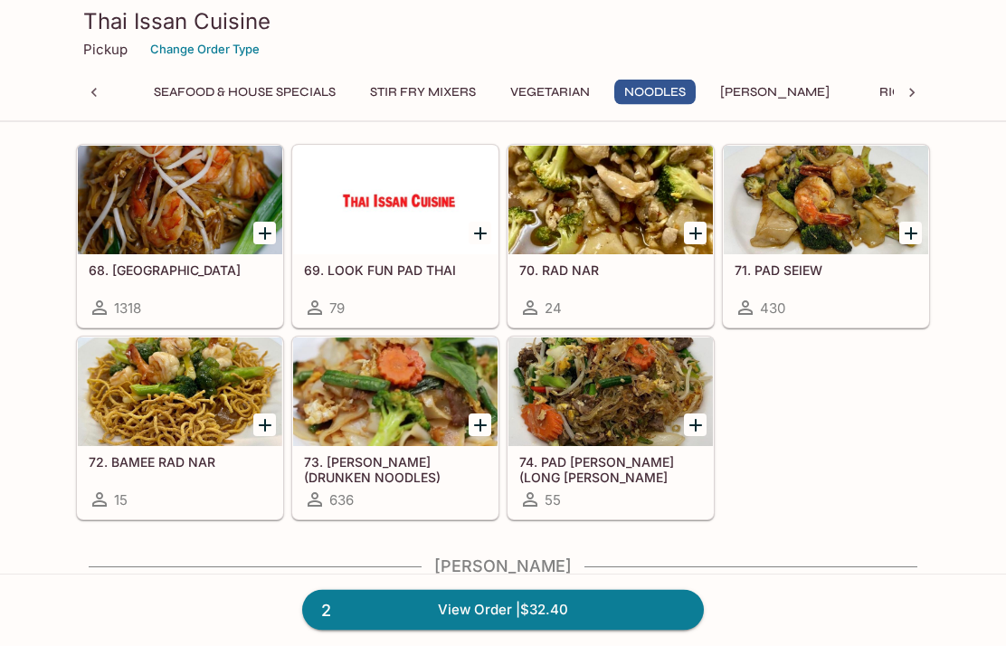
click at [487, 424] on icon "Add 73. KEE MAO (DRUNKEN NOODLES)" at bounding box center [480, 426] width 22 height 22
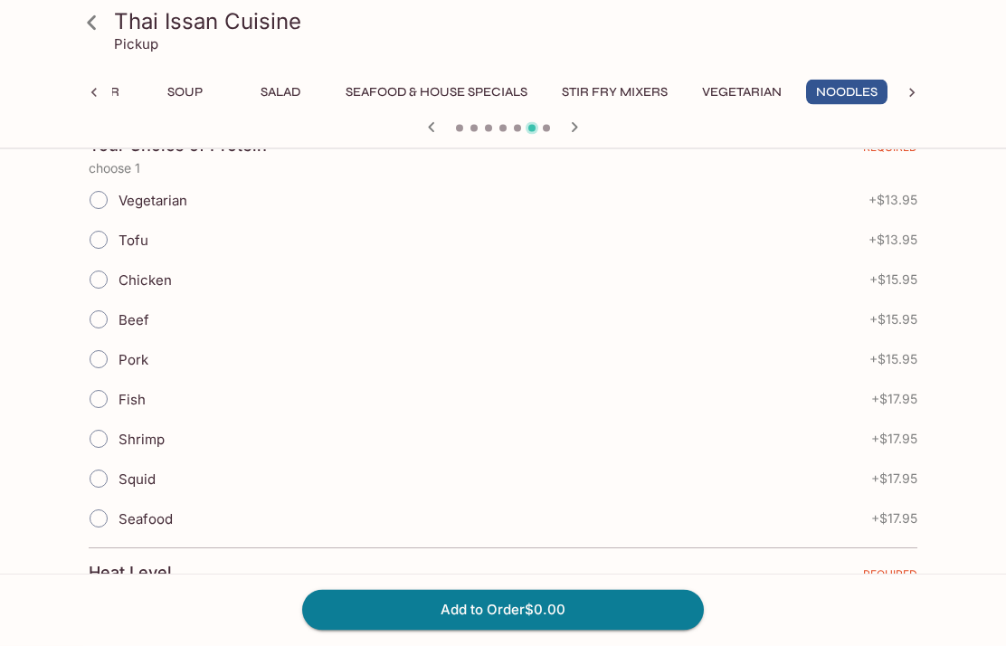
click at [102, 242] on input "Tofu" at bounding box center [99, 241] width 38 height 38
radio input "true"
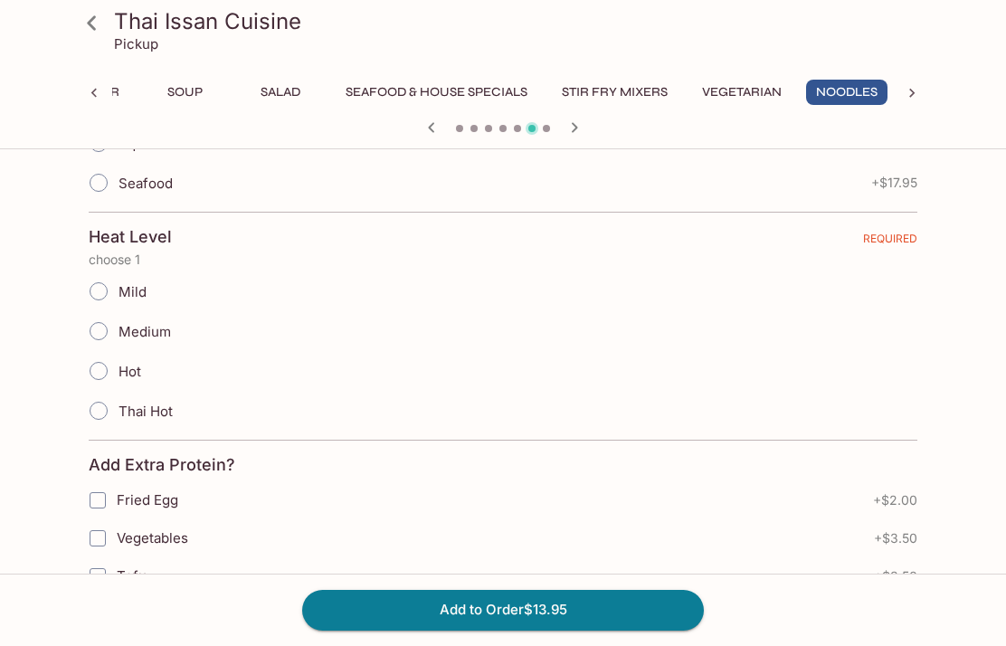
click at [98, 289] on input "Mild" at bounding box center [99, 291] width 38 height 38
radio input "true"
click at [101, 326] on input "Medium" at bounding box center [99, 331] width 38 height 38
radio input "true"
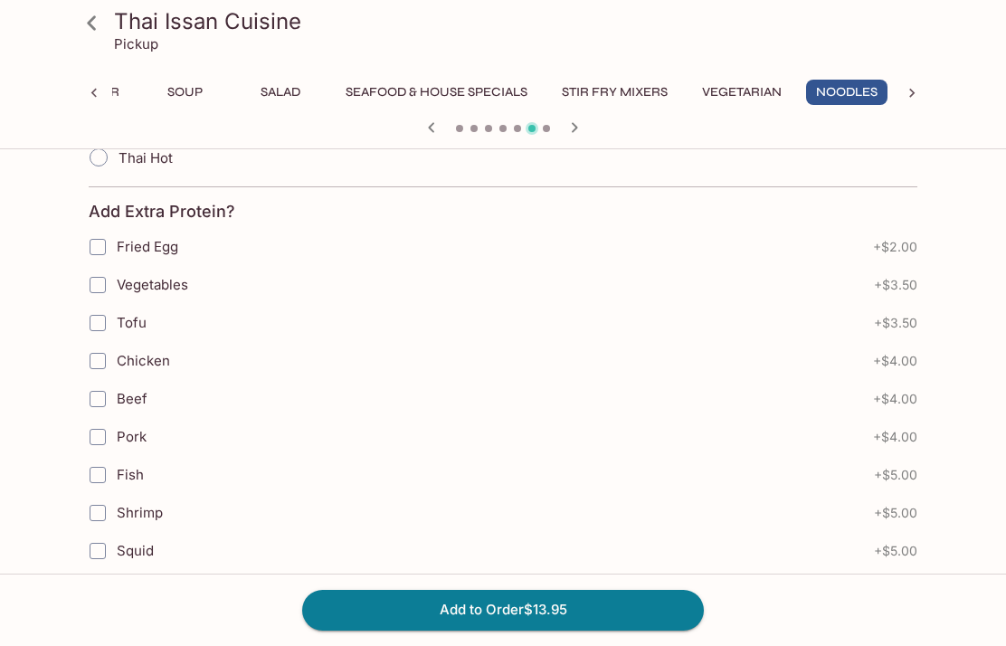
click at [618, 629] on button "Add to Order $13.95" at bounding box center [502, 610] width 401 height 40
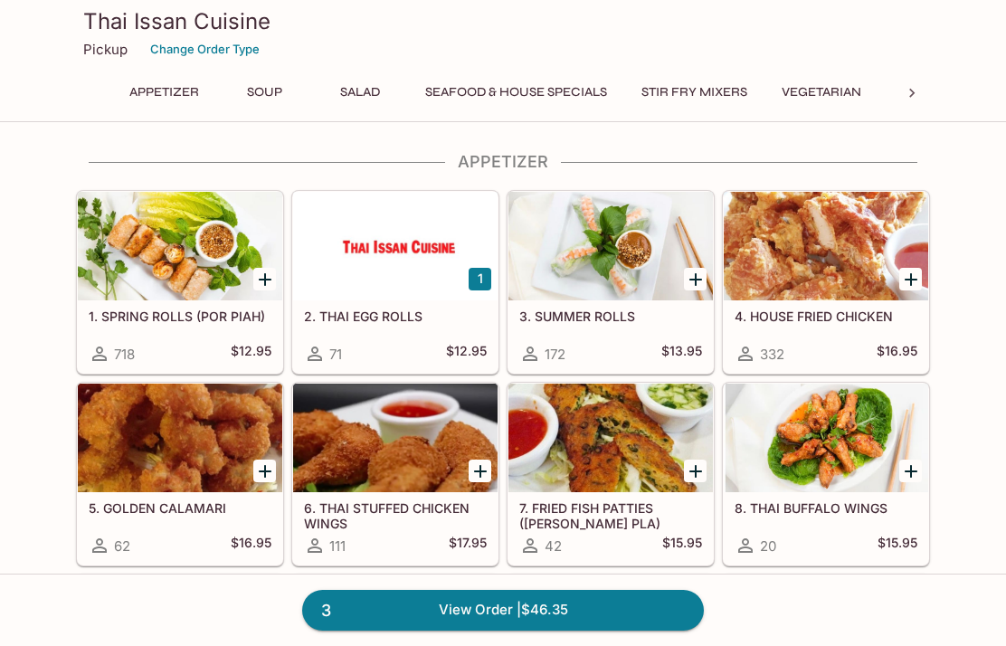
click at [615, 613] on link "3 View Order | $46.35" at bounding box center [502, 610] width 401 height 40
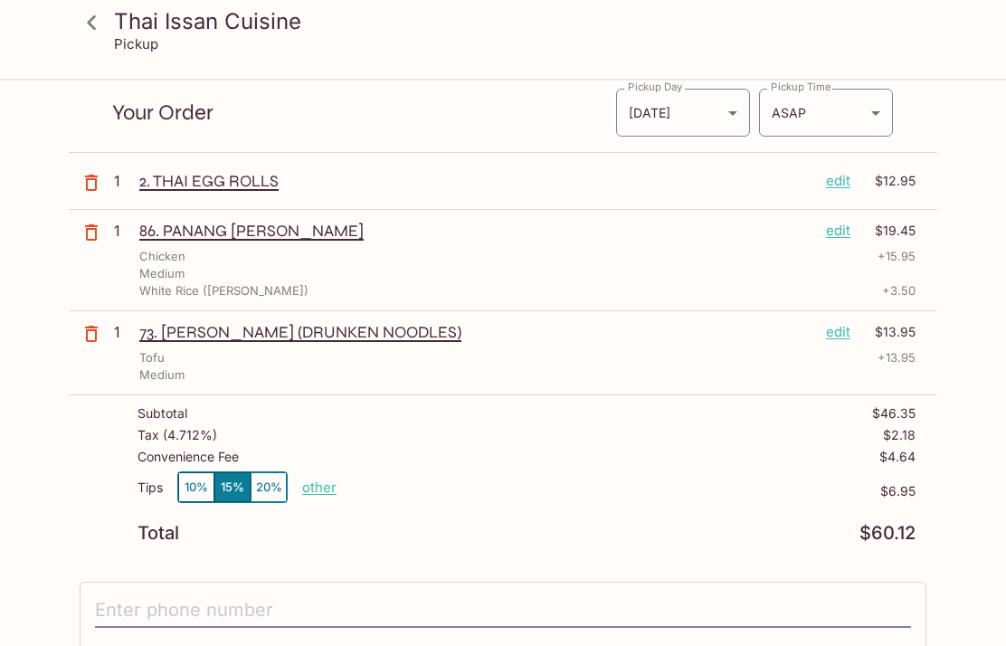
click at [296, 474] on div "Tips 10% 15% 20% other" at bounding box center [236, 491] width 199 height 39
click at [319, 479] on p "other" at bounding box center [319, 487] width 34 height 17
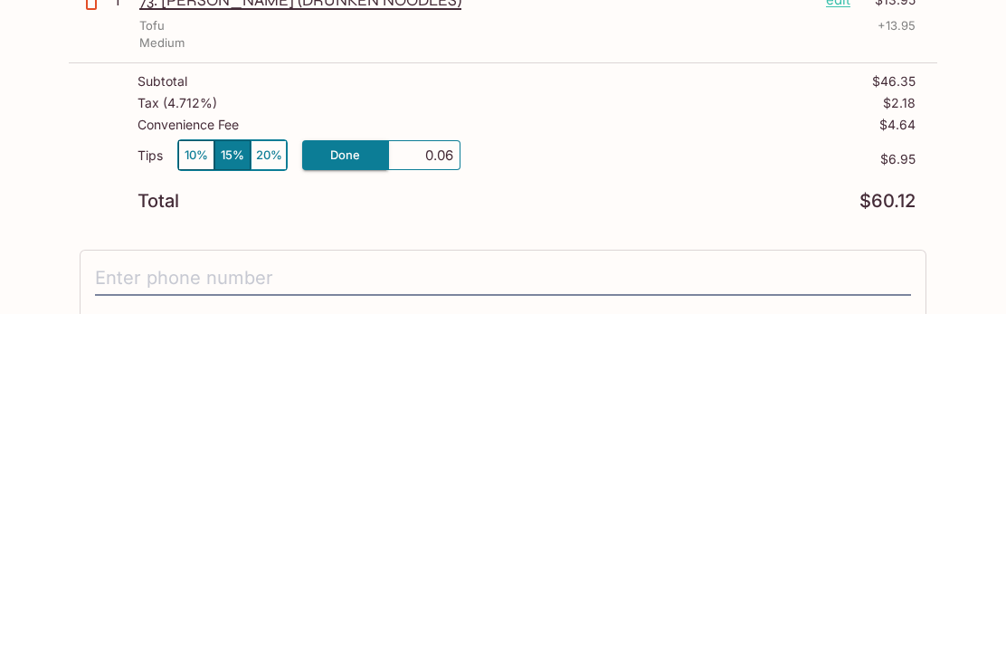
type input "0.00"
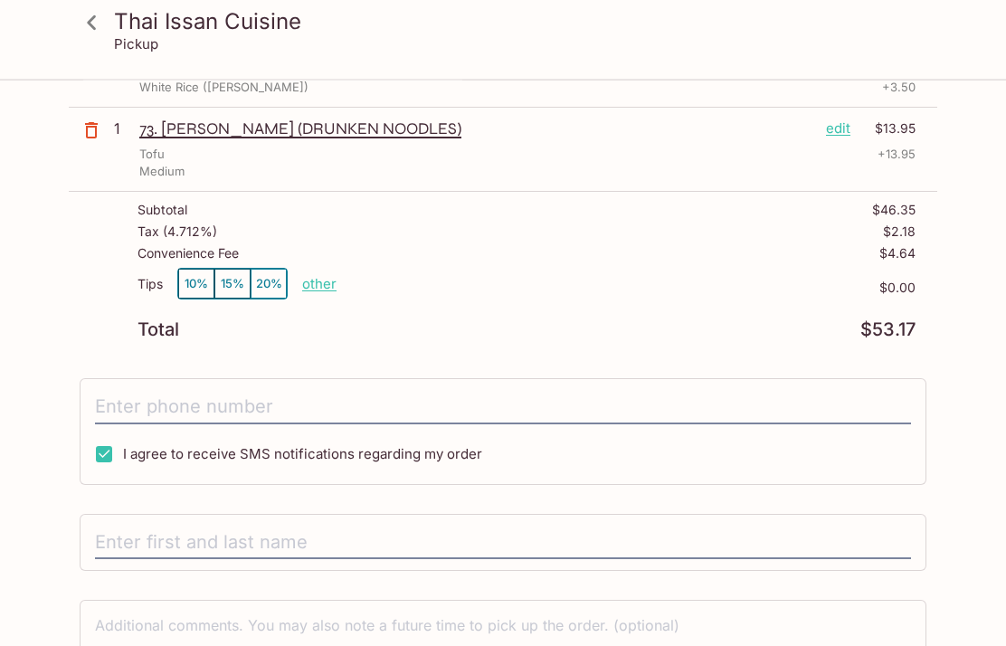
click at [200, 277] on button "10%" at bounding box center [196, 284] width 36 height 30
click at [309, 283] on p "other" at bounding box center [319, 283] width 34 height 17
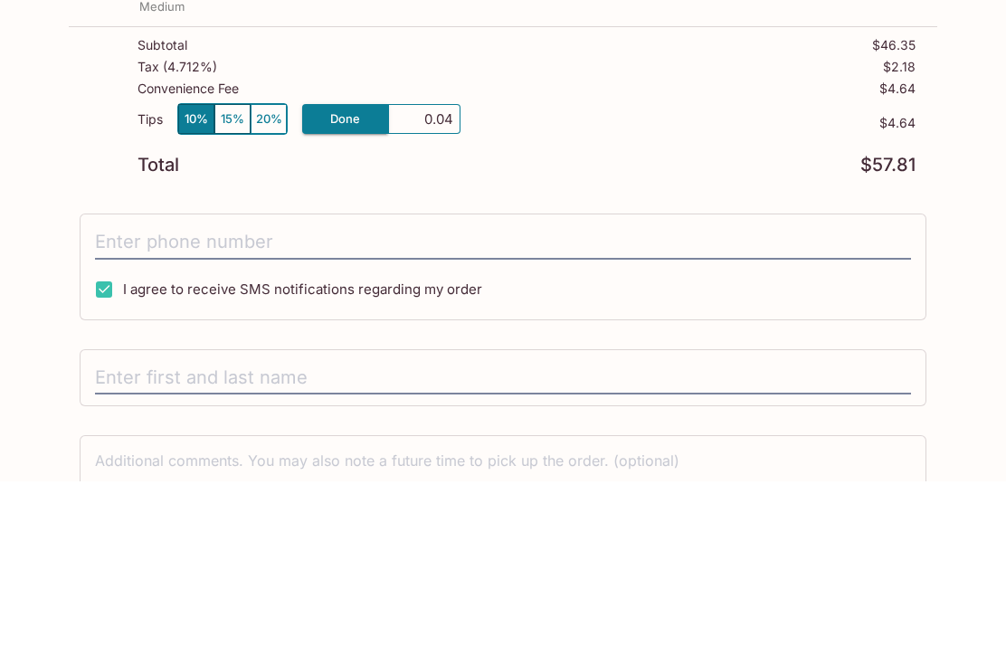
type input "0.00"
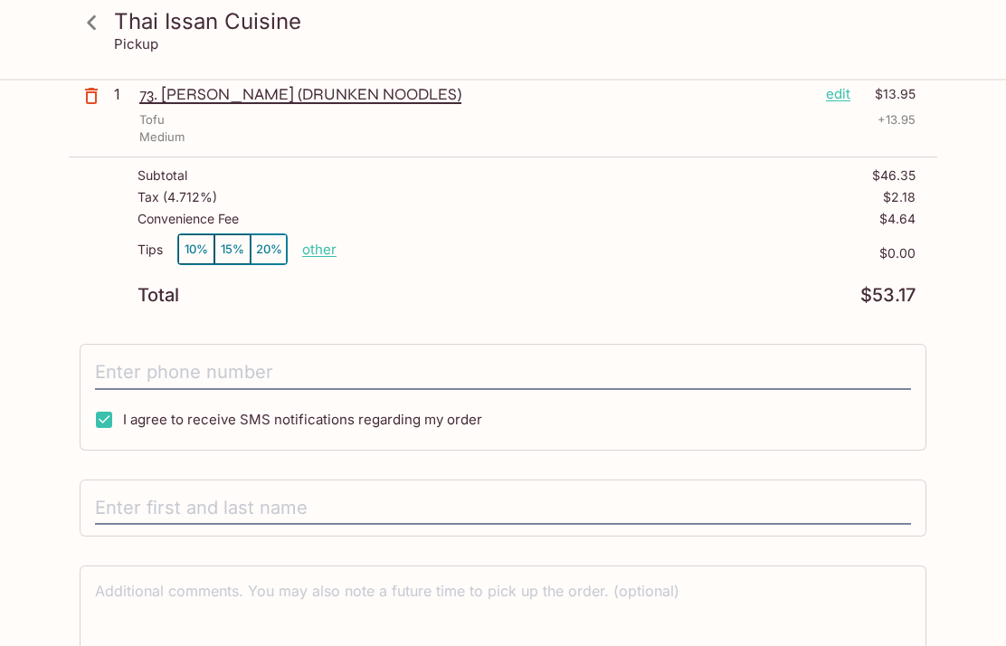
scroll to position [223, 0]
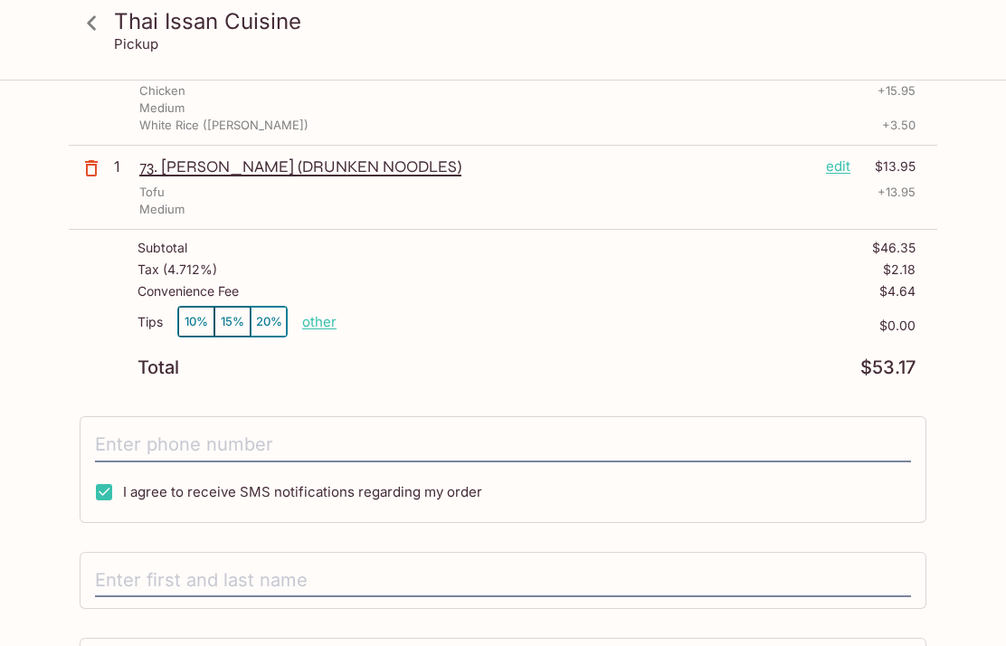
click at [90, 19] on icon at bounding box center [92, 23] width 32 height 32
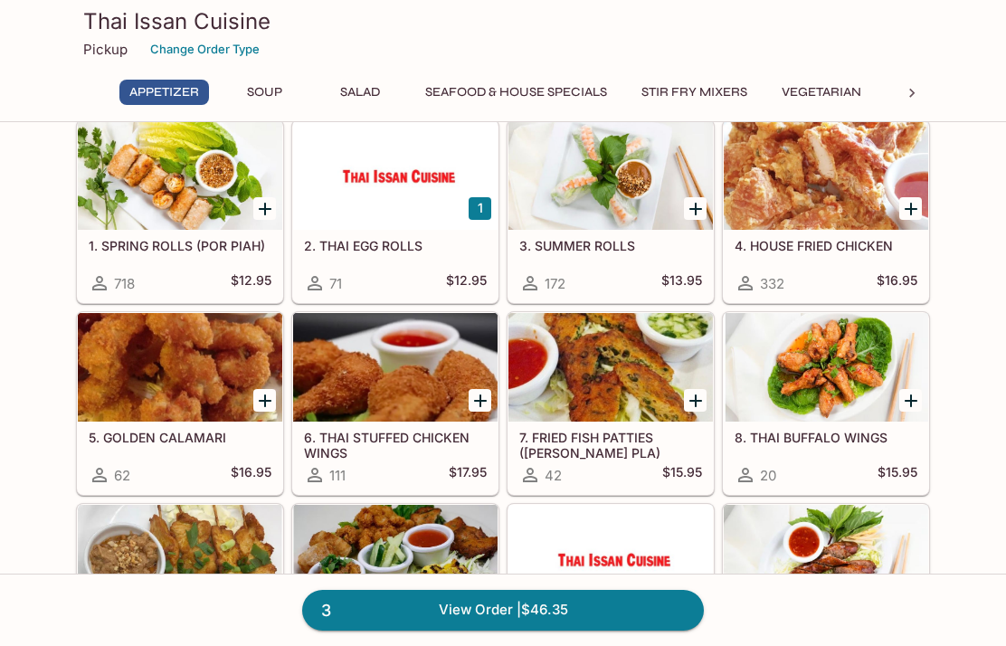
click at [617, 629] on link "3 View Order | $46.35" at bounding box center [502, 610] width 401 height 40
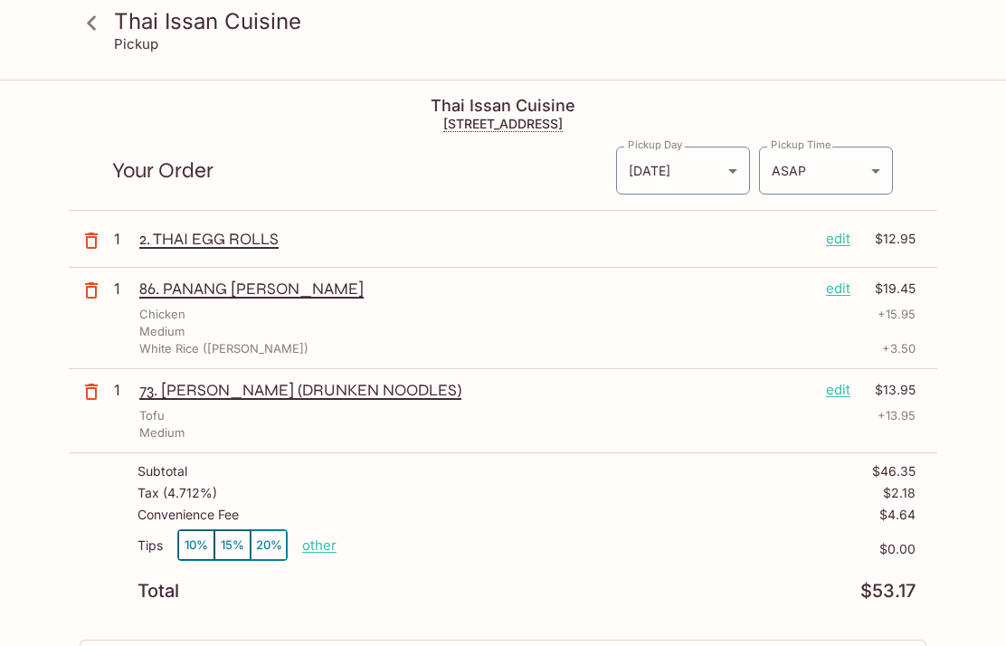
click at [854, 168] on body "Thai Issan Cuisine Pickup Thai Issan Cuisine [STREET_ADDRESS] Your Order Pickup…" at bounding box center [503, 404] width 1006 height 646
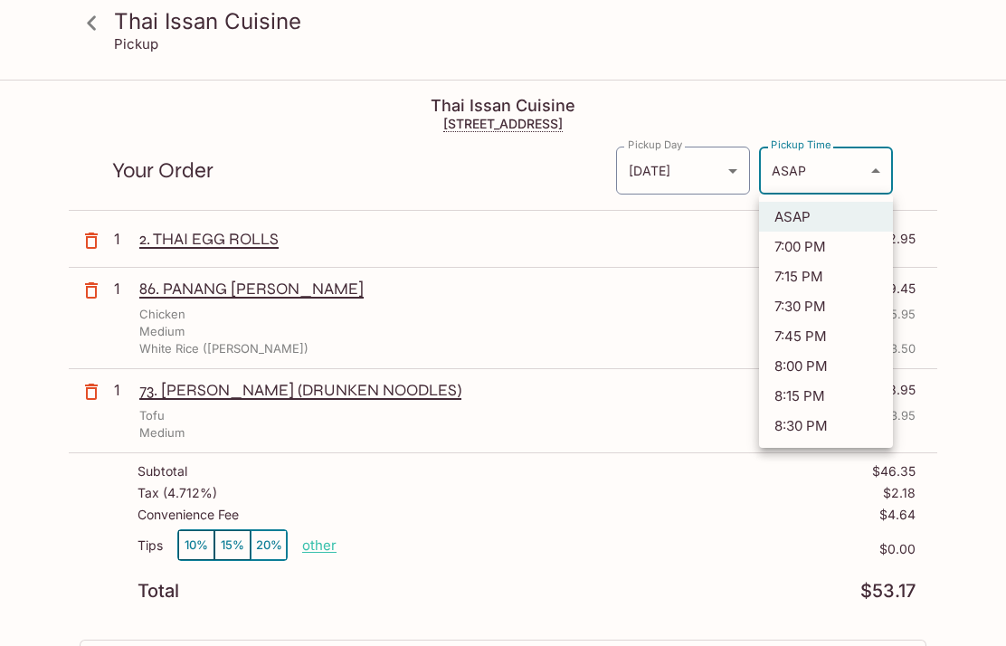
click at [866, 174] on div at bounding box center [503, 323] width 1006 height 646
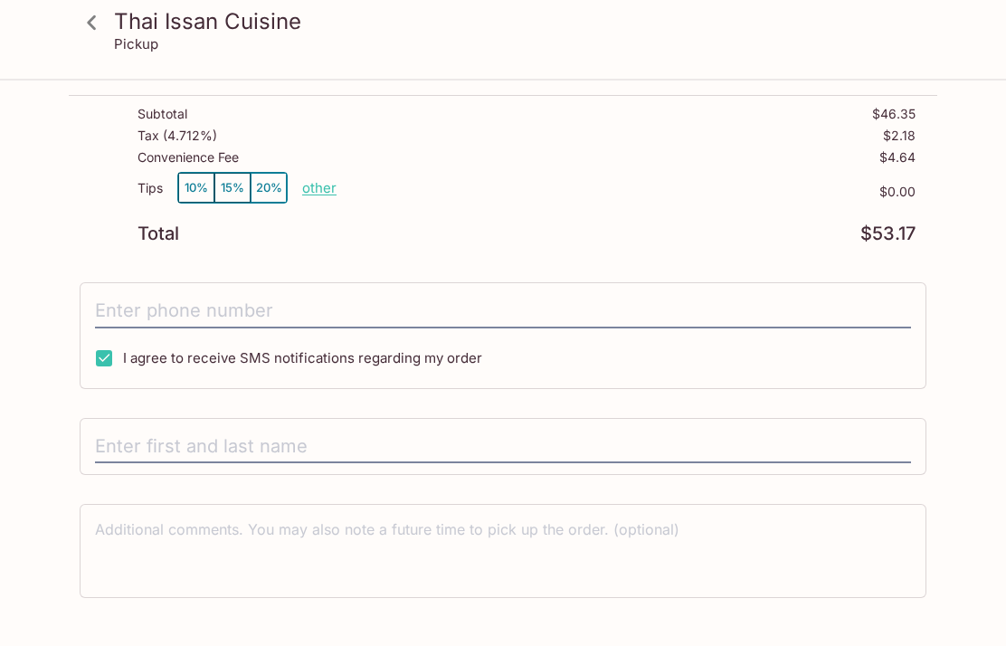
scroll to position [358, 0]
click at [713, 307] on input "tel" at bounding box center [503, 310] width 816 height 34
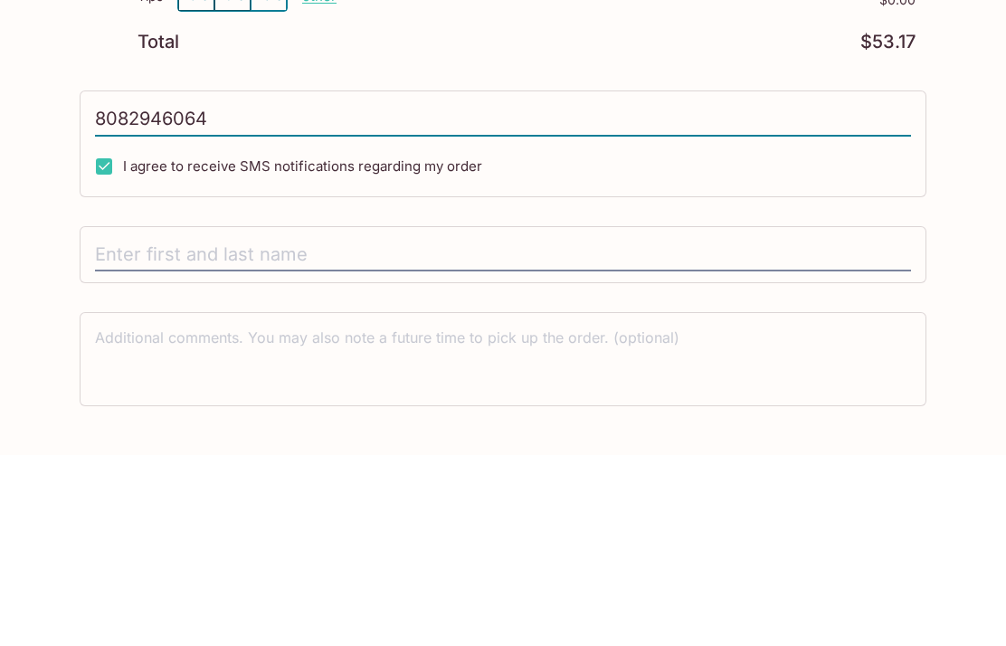
type input "[PHONE_NUMBER]"
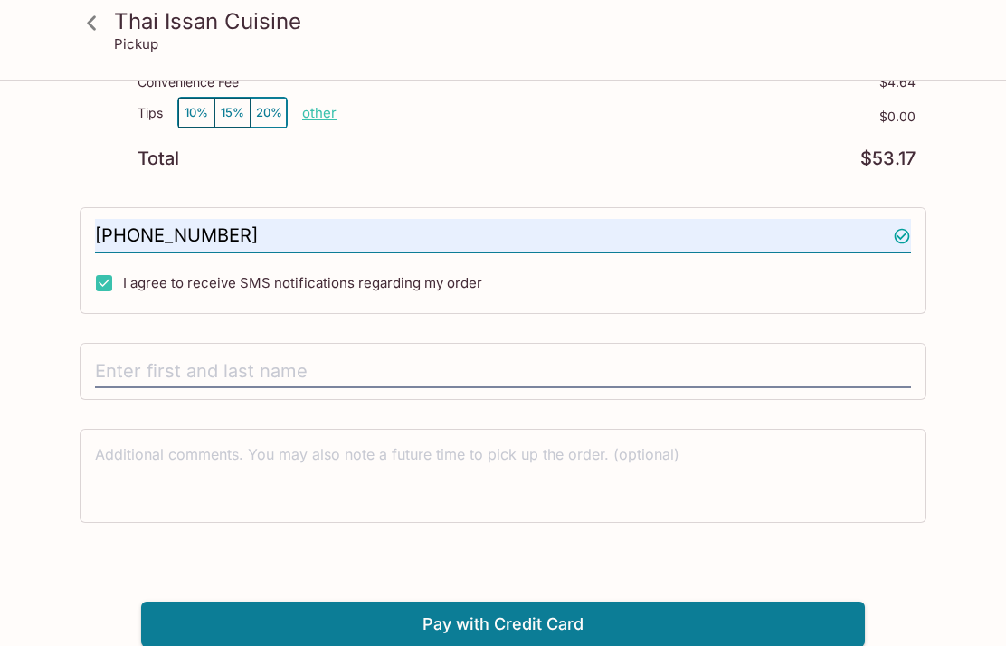
click at [124, 364] on input "text" at bounding box center [503, 371] width 816 height 34
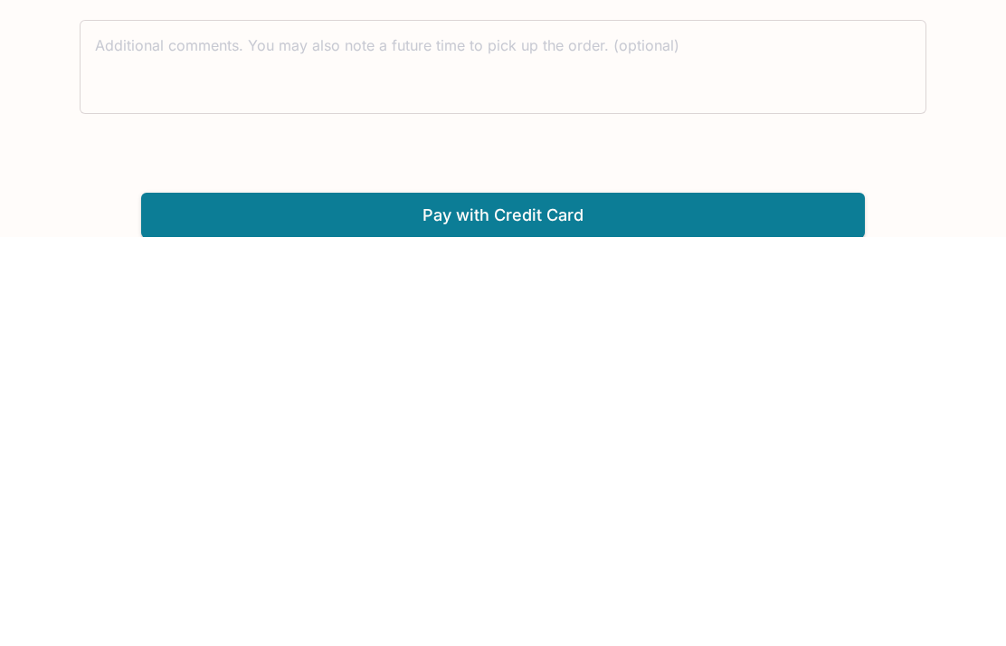
type input "[PERSON_NAME]"
click at [796, 601] on button "Pay with Credit Card" at bounding box center [502, 623] width 723 height 45
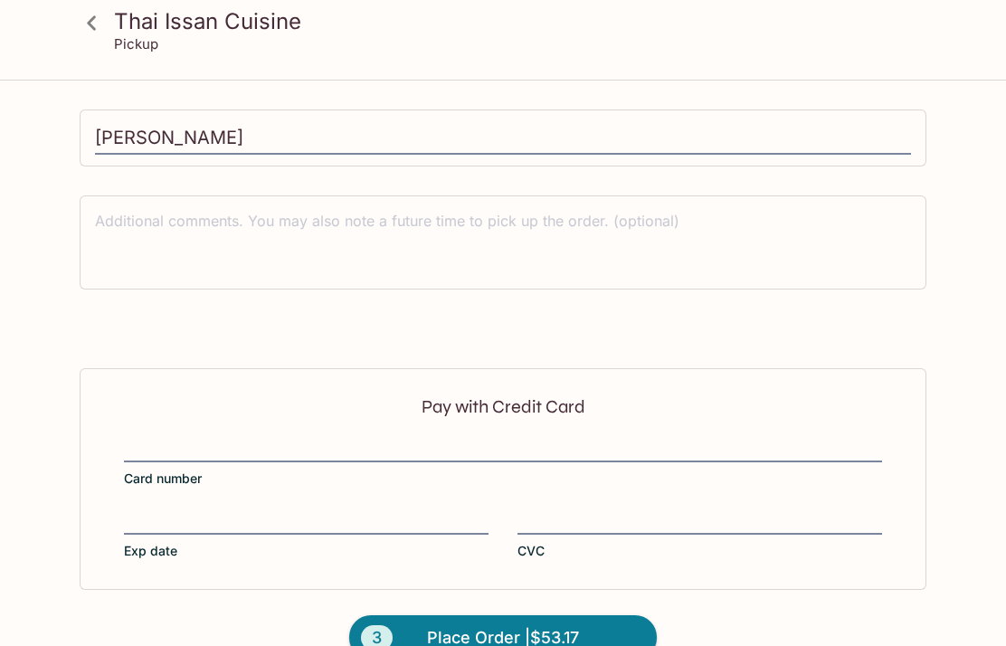
scroll to position [703, 0]
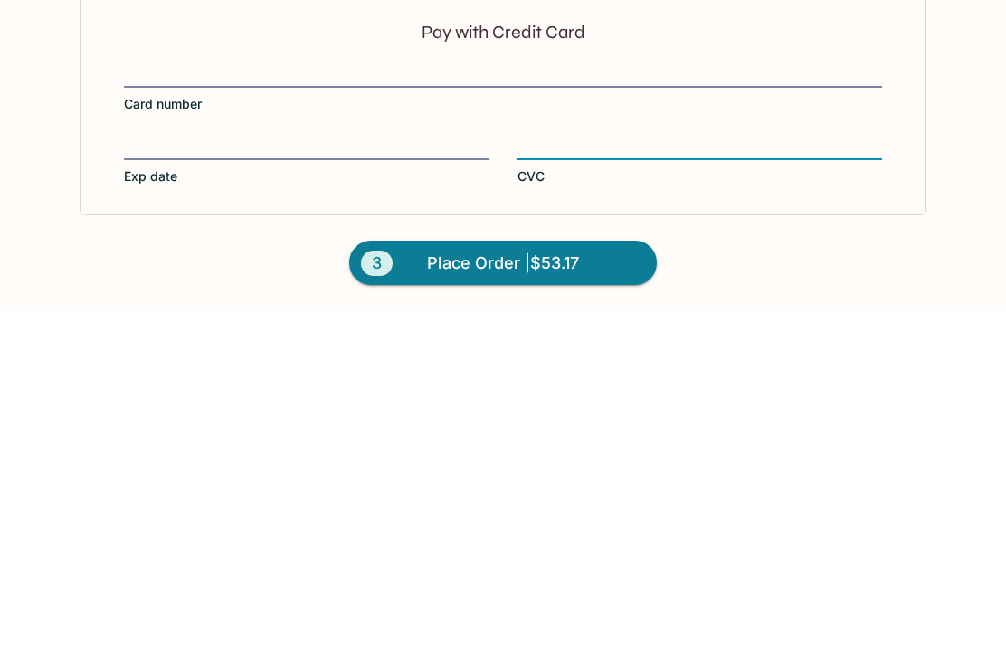
click at [613, 577] on button "3 Place Order | $53.17" at bounding box center [502, 599] width 307 height 45
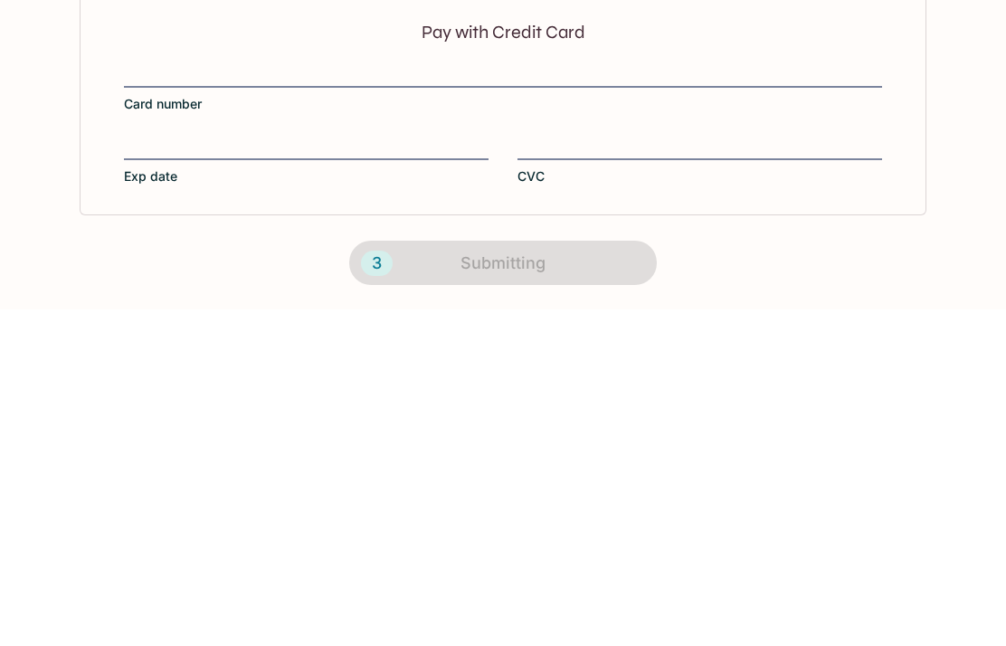
scroll to position [631, 0]
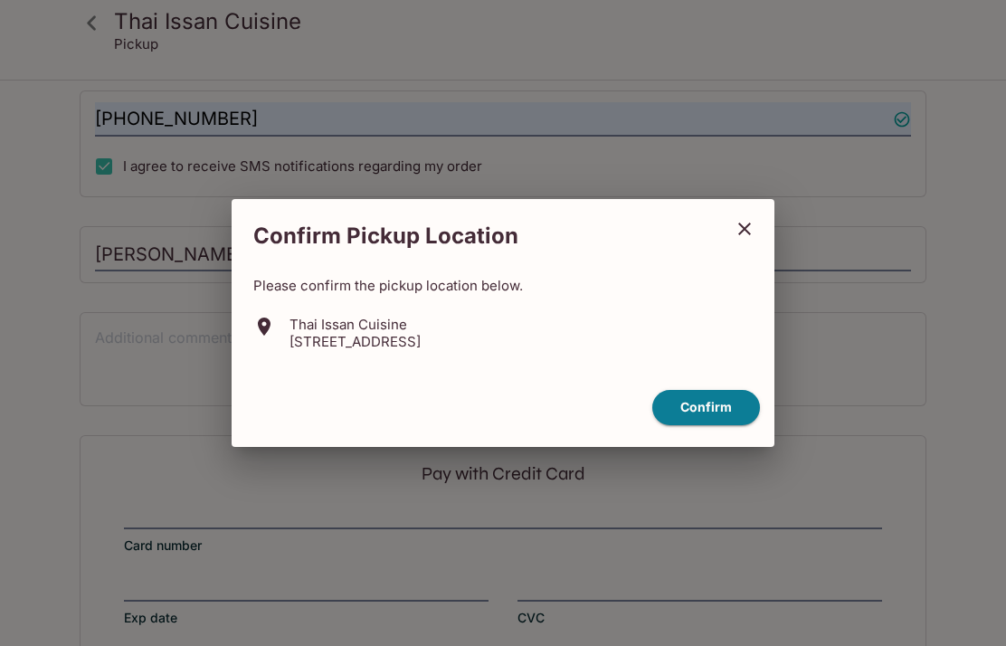
scroll to position [72, 0]
